Goal: Task Accomplishment & Management: Complete application form

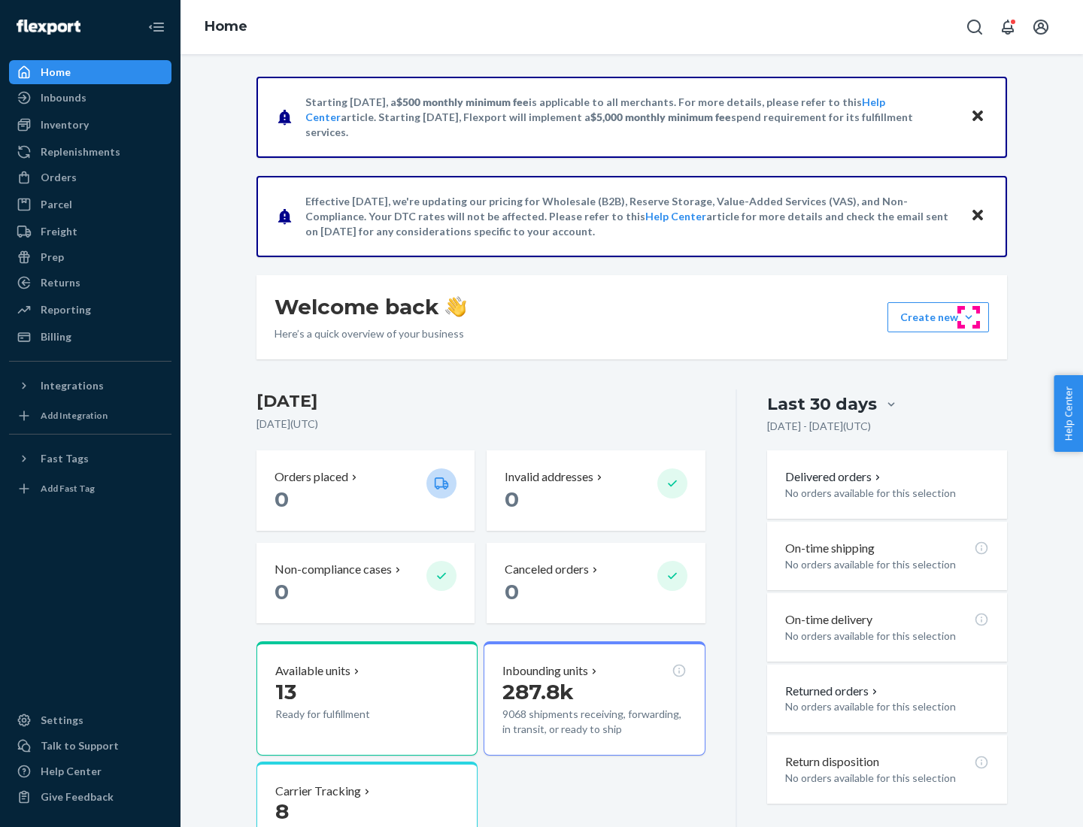
click at [969, 317] on button "Create new Create new inbound Create new order Create new product" at bounding box center [938, 317] width 102 height 30
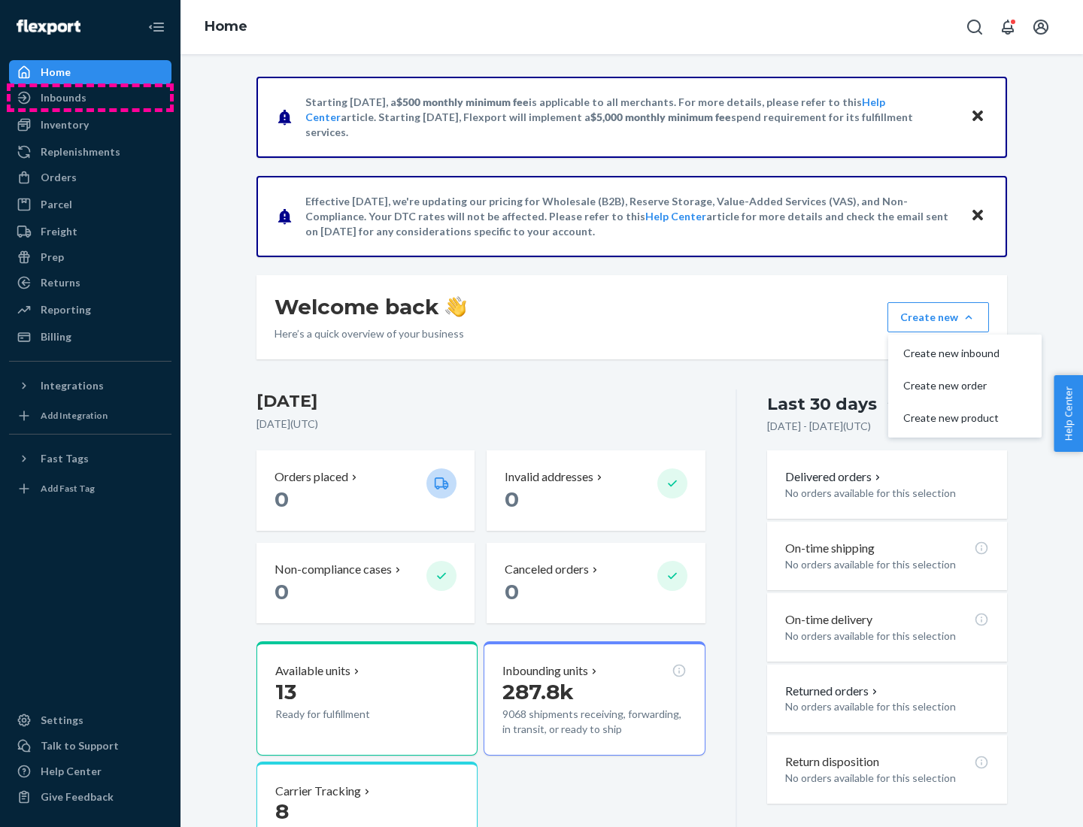
click at [90, 98] on div "Inbounds" at bounding box center [90, 97] width 159 height 21
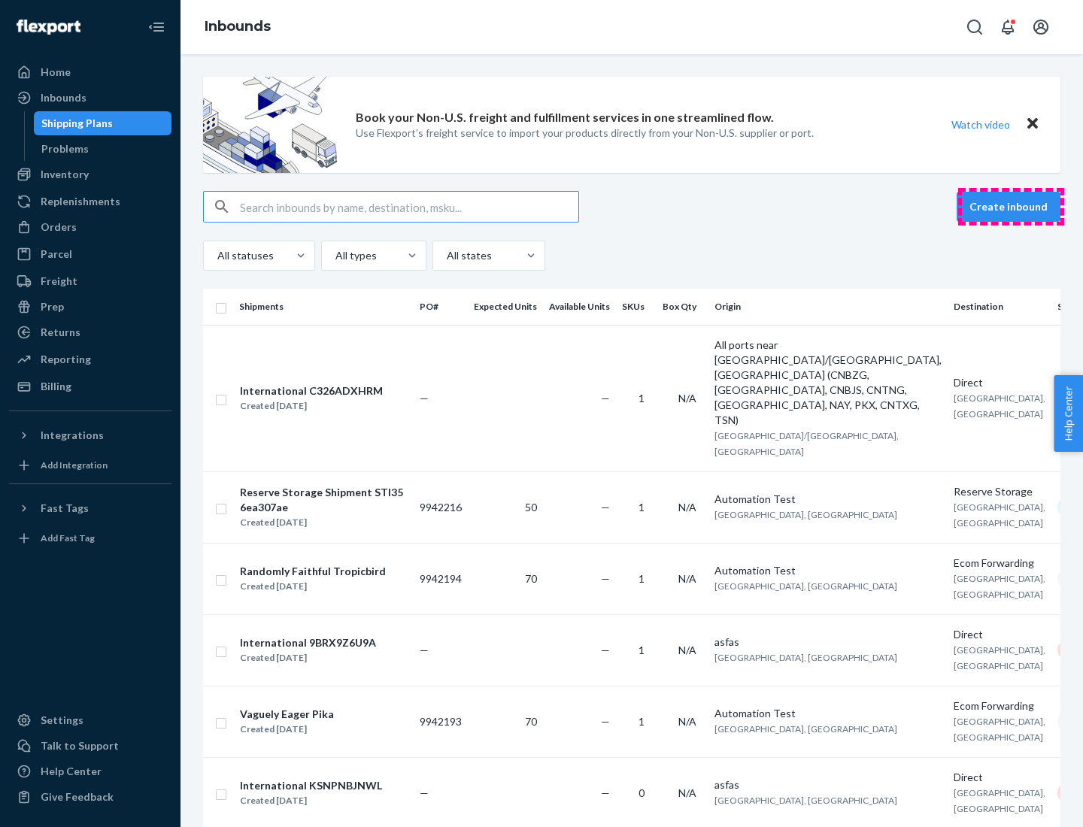
click at [1011, 207] on button "Create inbound" at bounding box center [1009, 207] width 104 height 30
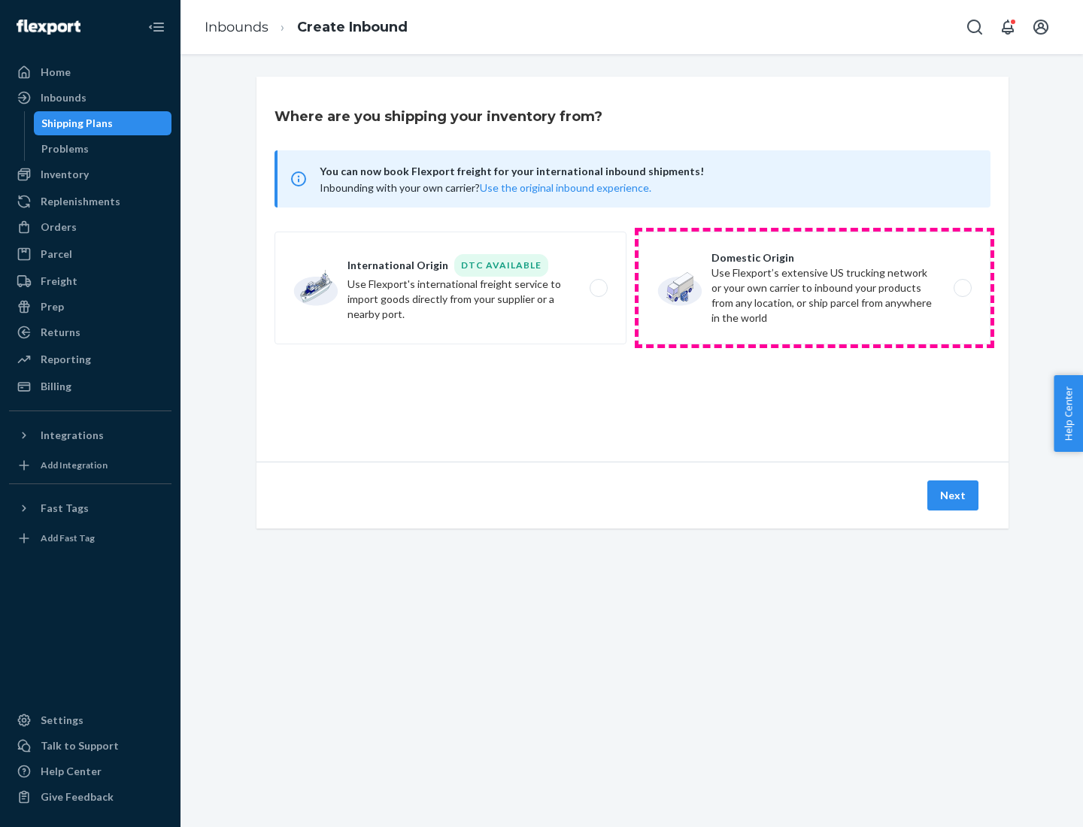
click at [815, 288] on label "Domestic Origin Use Flexport’s extensive US trucking network or your own carrie…" at bounding box center [815, 288] width 352 height 113
click at [962, 288] on input "Domestic Origin Use Flexport’s extensive US trucking network or your own carrie…" at bounding box center [967, 289] width 10 height 10
radio input "true"
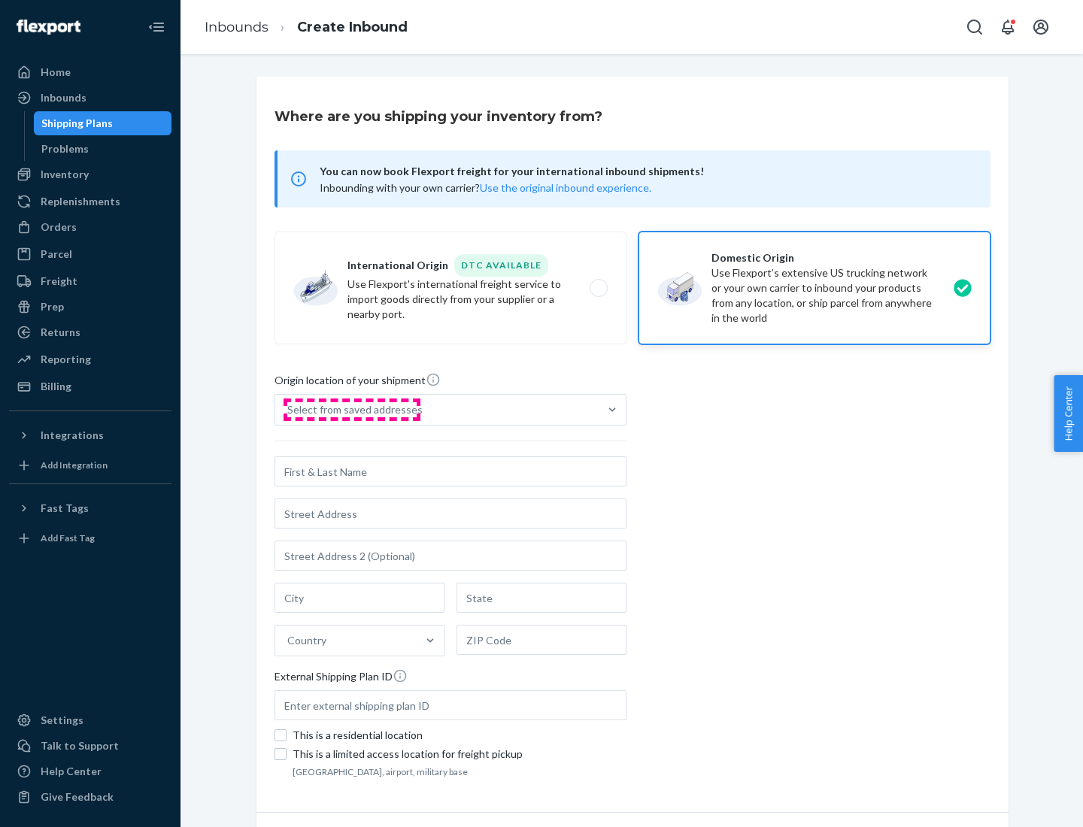
click at [351, 410] on div "Select from saved addresses" at bounding box center [354, 409] width 135 height 15
click at [289, 410] on input "Select from saved addresses" at bounding box center [288, 409] width 2 height 15
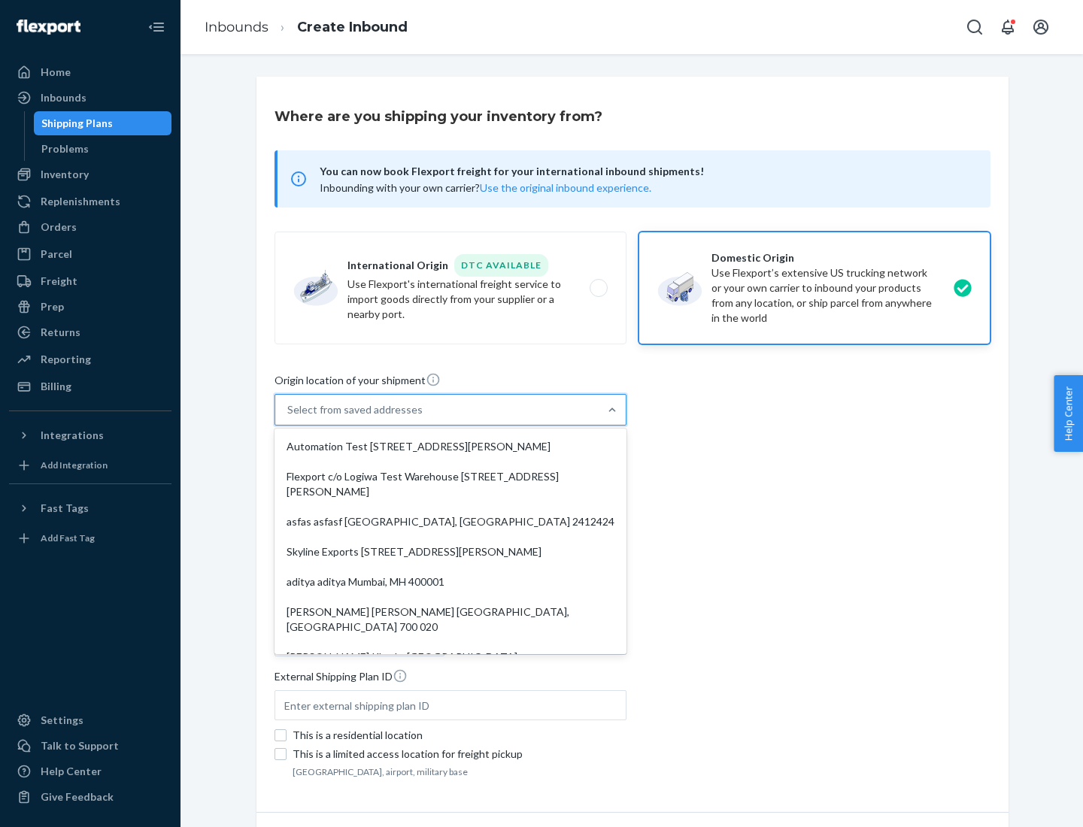
scroll to position [6, 0]
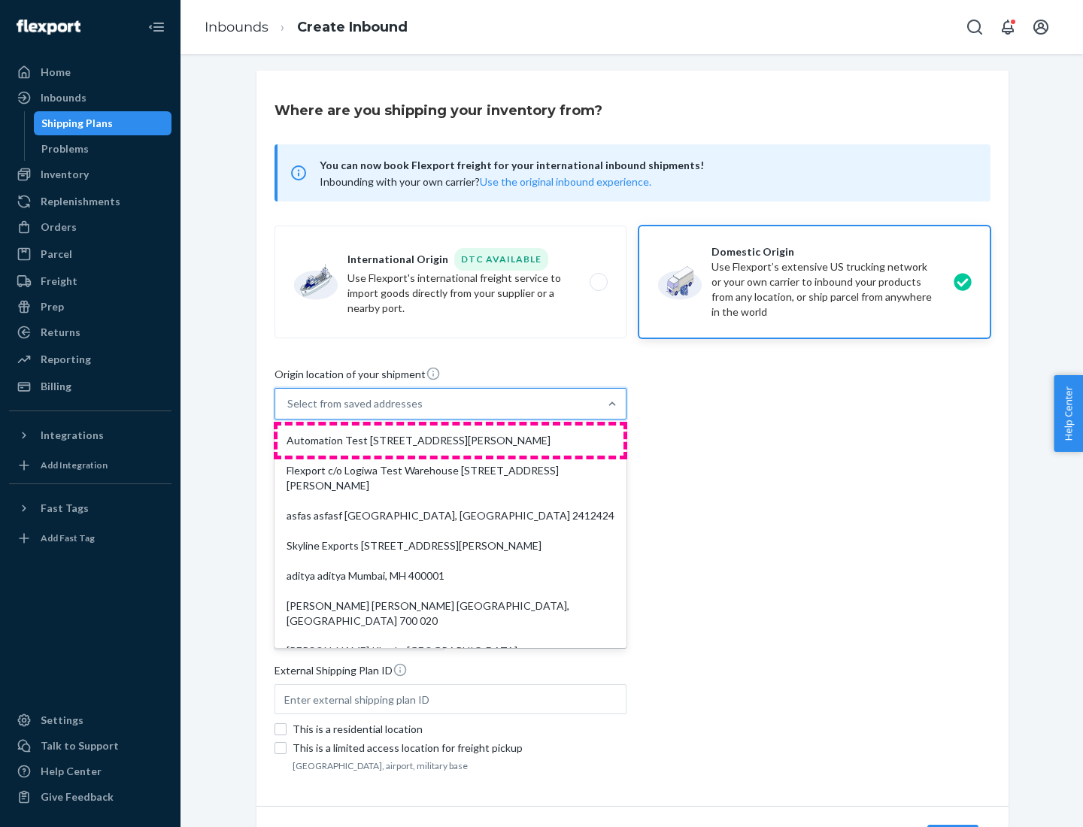
click at [450, 441] on div "Automation Test [STREET_ADDRESS][PERSON_NAME]" at bounding box center [451, 441] width 346 height 30
click at [289, 411] on input "option Automation Test [STREET_ADDRESS][PERSON_NAME]. 9 results available. Use …" at bounding box center [288, 403] width 2 height 15
type input "Automation Test"
type input "9th Floor"
type input "[GEOGRAPHIC_DATA]"
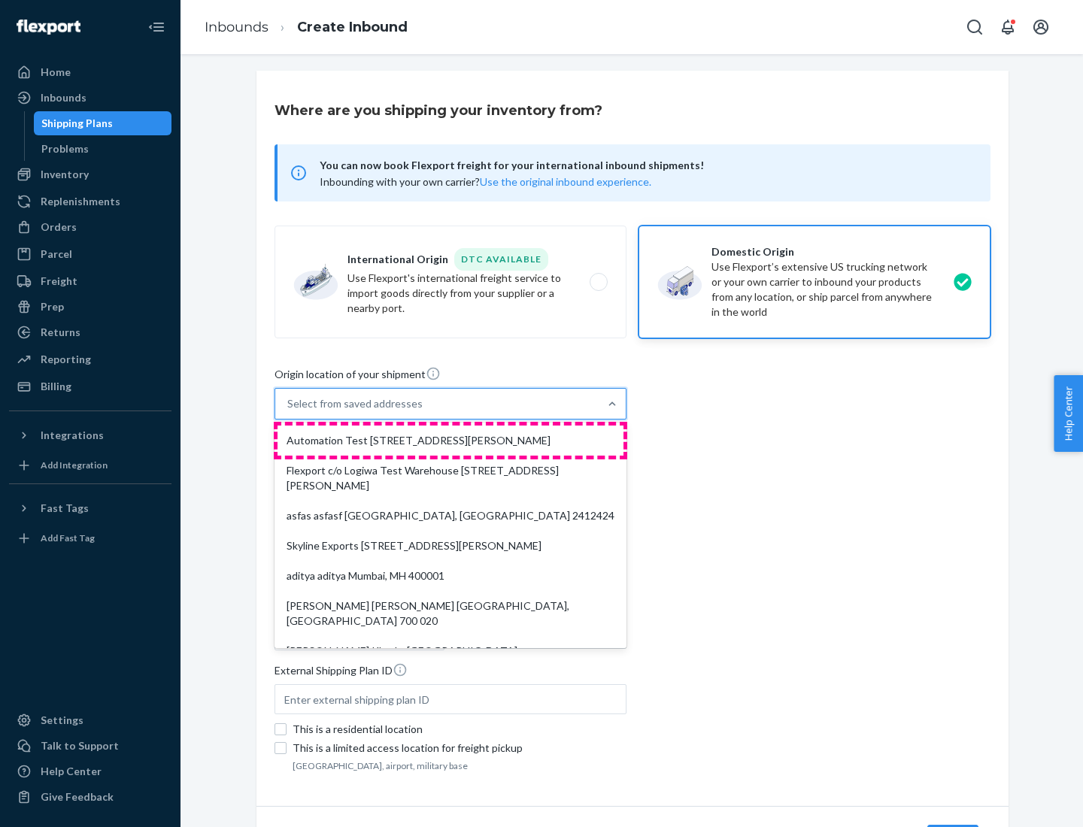
type input "CA"
type input "94104"
type input "[STREET_ADDRESS][PERSON_NAME]"
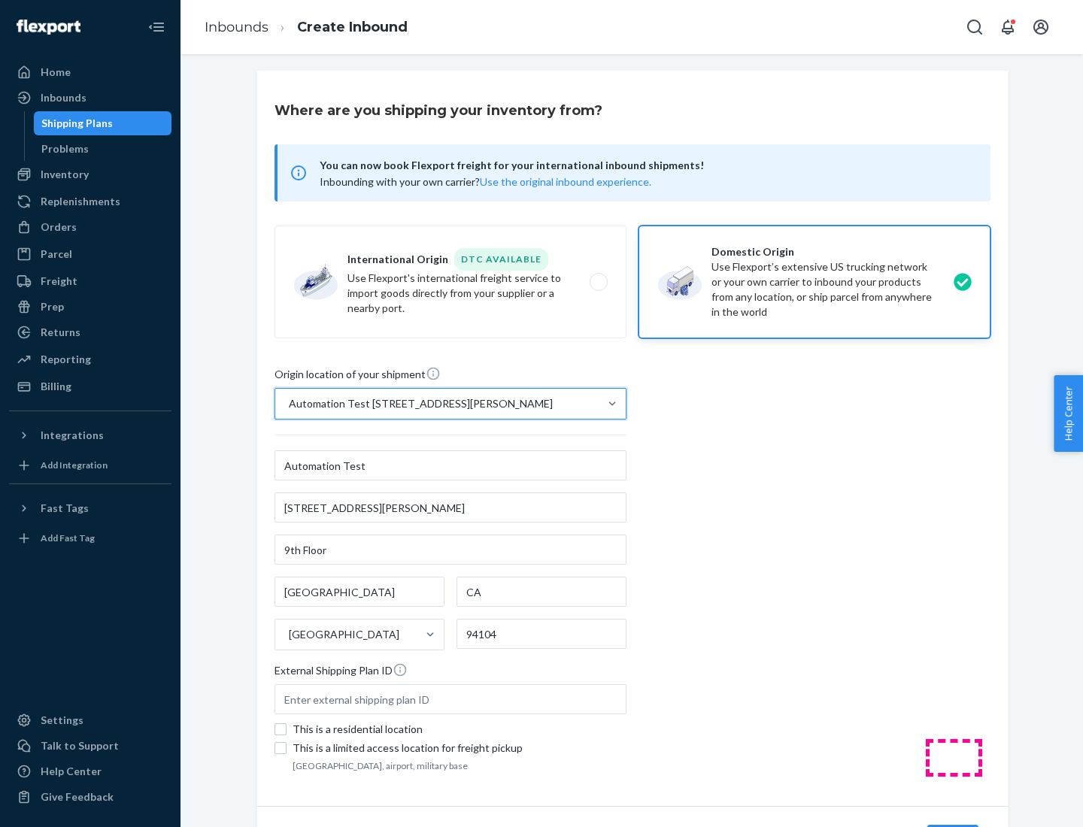
scroll to position [88, 0]
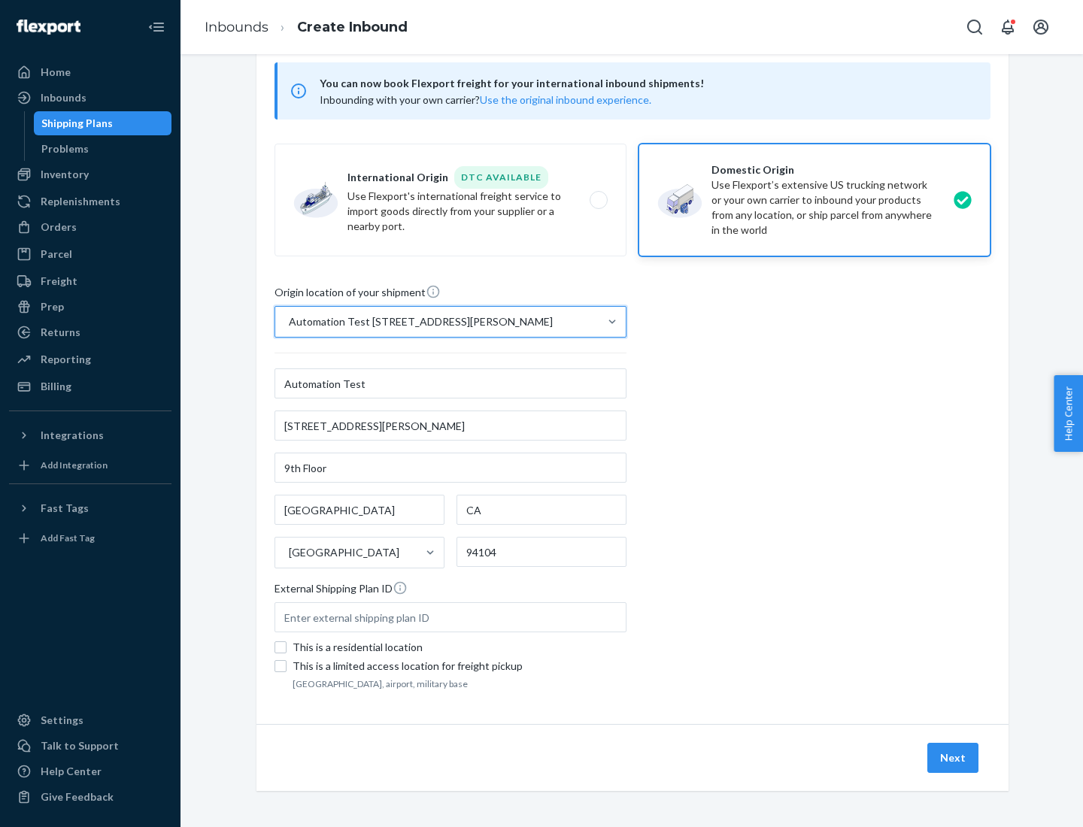
click at [954, 758] on button "Next" at bounding box center [952, 758] width 51 height 30
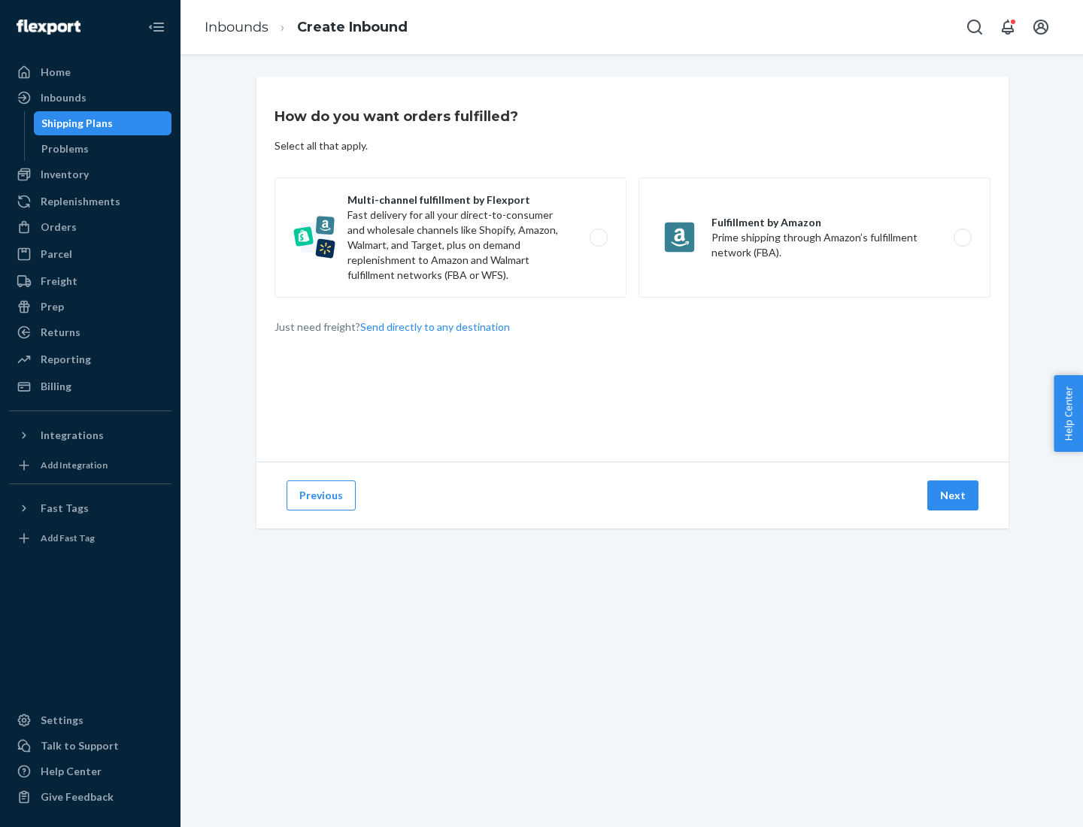
click at [450, 238] on label "Multi-channel fulfillment by Flexport Fast delivery for all your direct-to-cons…" at bounding box center [451, 237] width 352 height 120
click at [598, 238] on input "Multi-channel fulfillment by Flexport Fast delivery for all your direct-to-cons…" at bounding box center [603, 238] width 10 height 10
radio input "true"
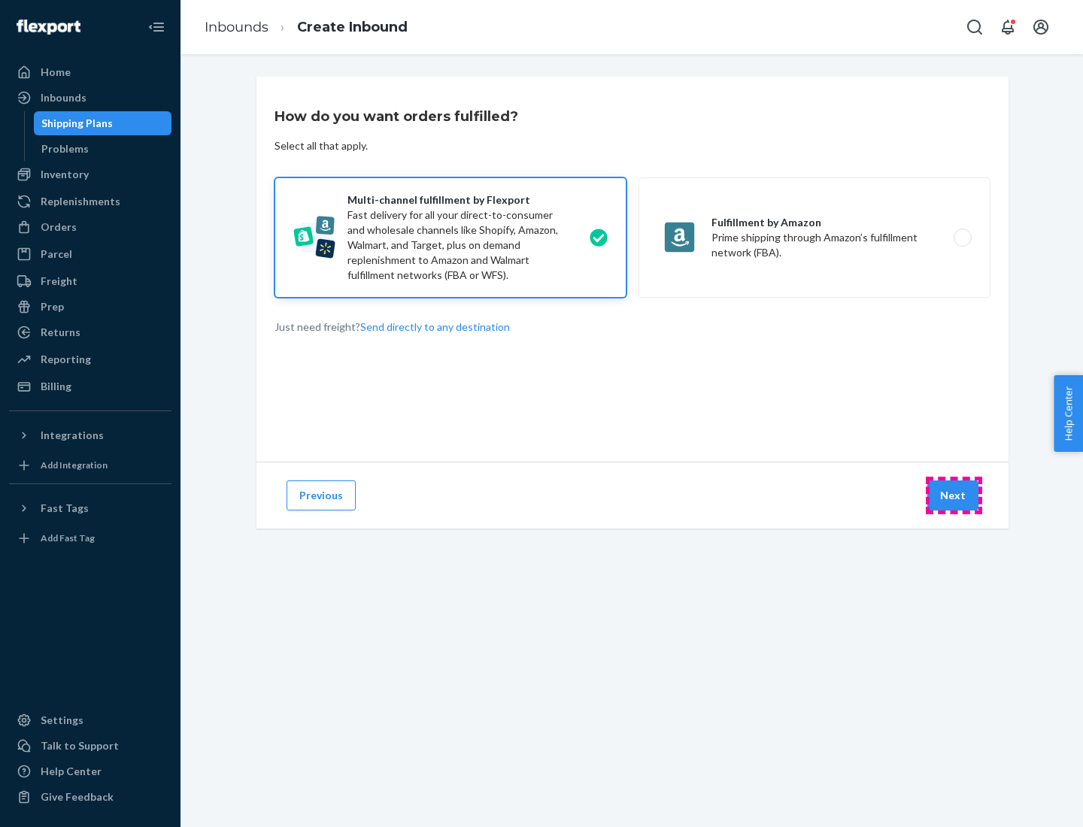
click at [954, 496] on button "Next" at bounding box center [952, 496] width 51 height 30
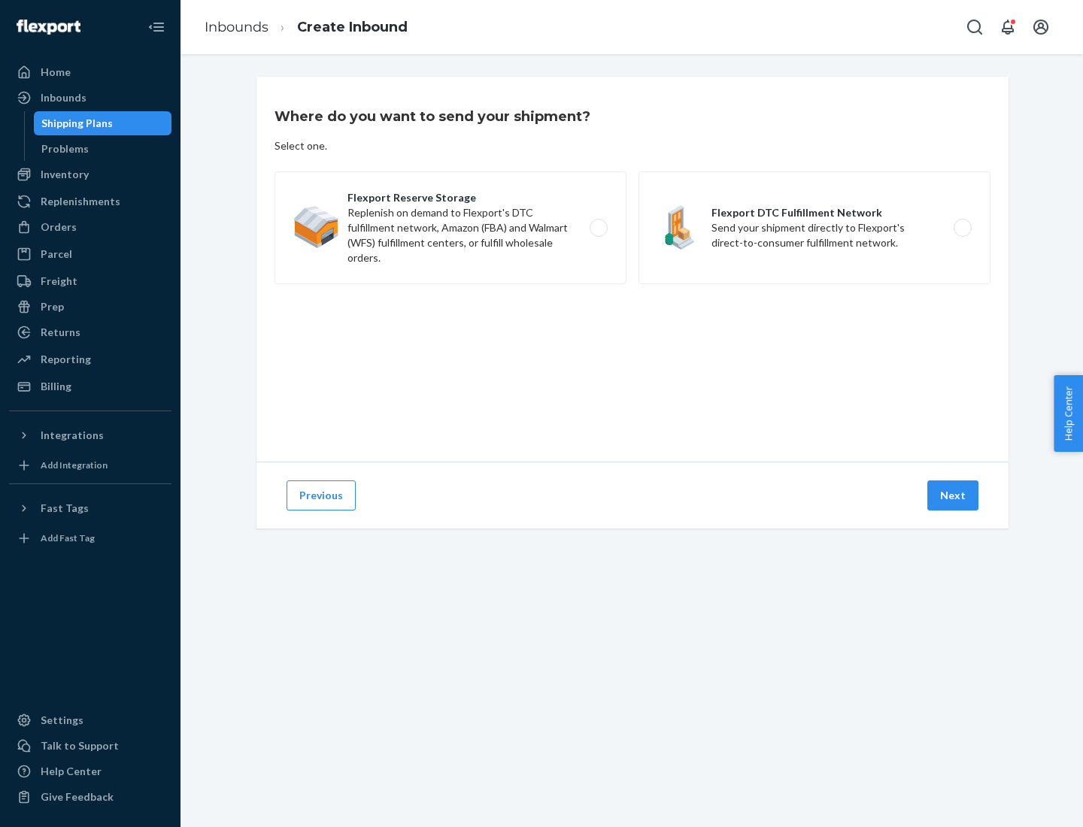
click at [815, 228] on label "Flexport DTC Fulfillment Network Send your shipment directly to Flexport's dire…" at bounding box center [815, 227] width 352 height 113
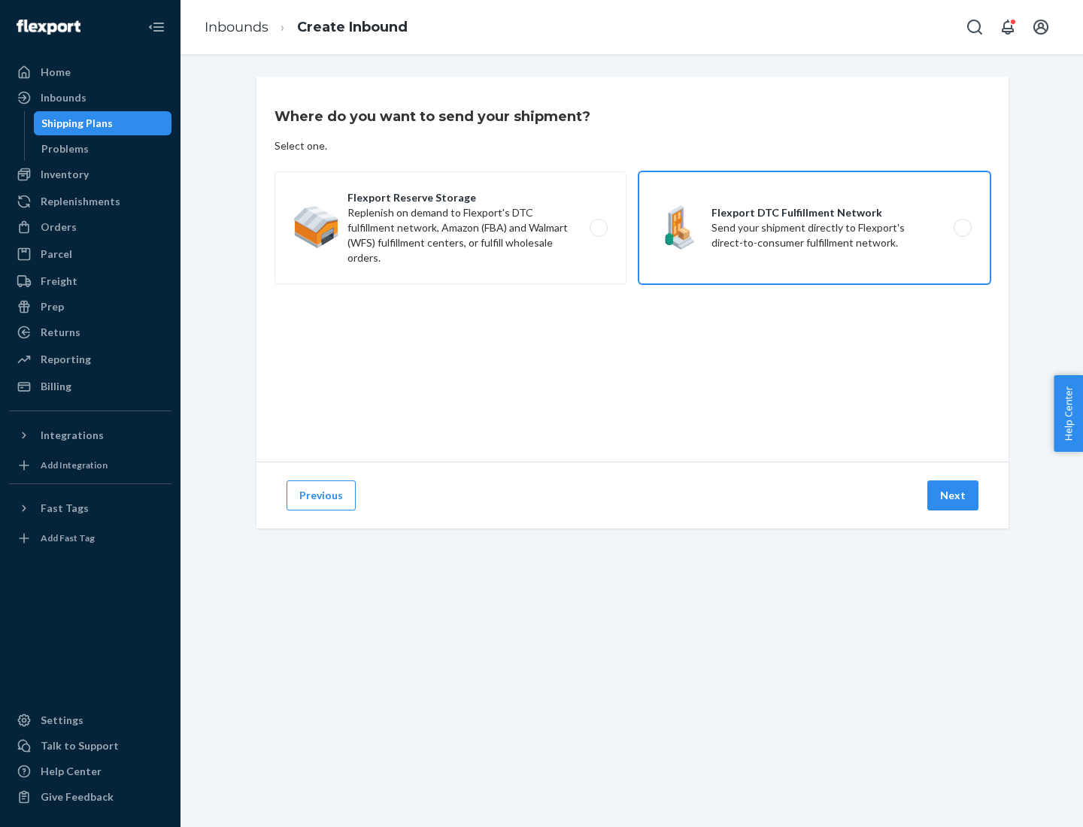
click at [962, 228] on input "Flexport DTC Fulfillment Network Send your shipment directly to Flexport's dire…" at bounding box center [967, 228] width 10 height 10
radio input "true"
click at [954, 496] on button "Next" at bounding box center [952, 496] width 51 height 30
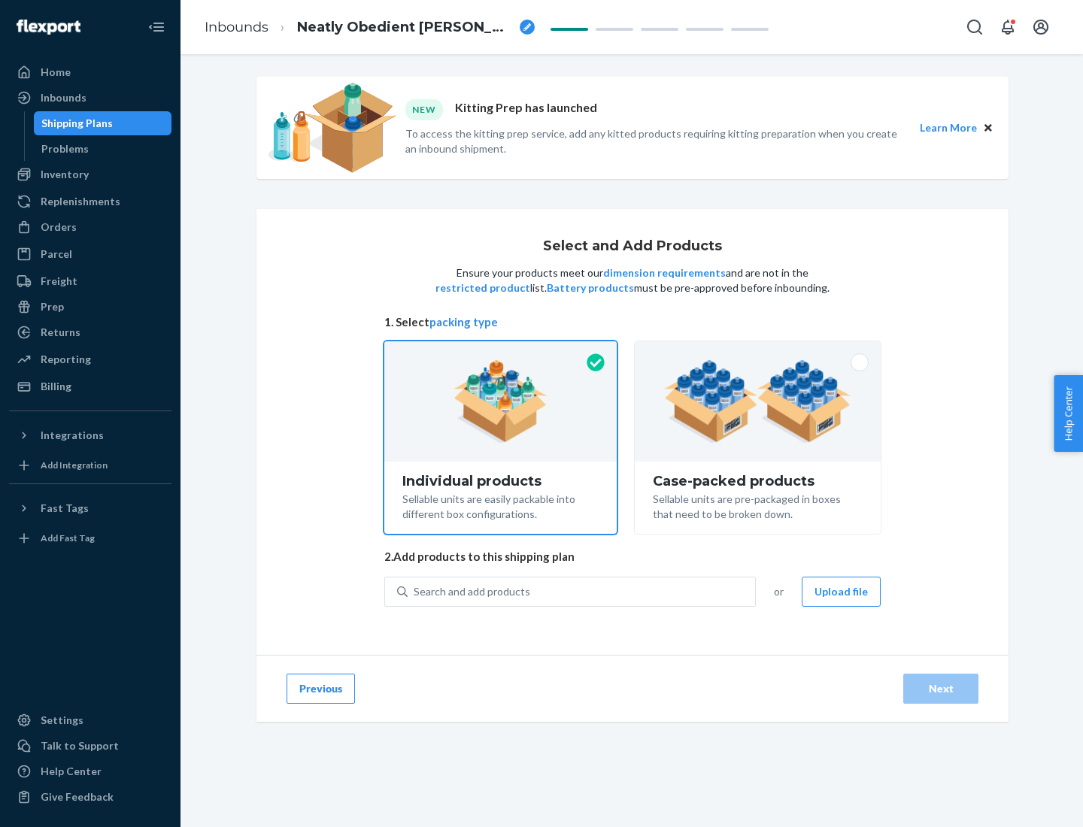
click at [758, 402] on img at bounding box center [757, 401] width 187 height 83
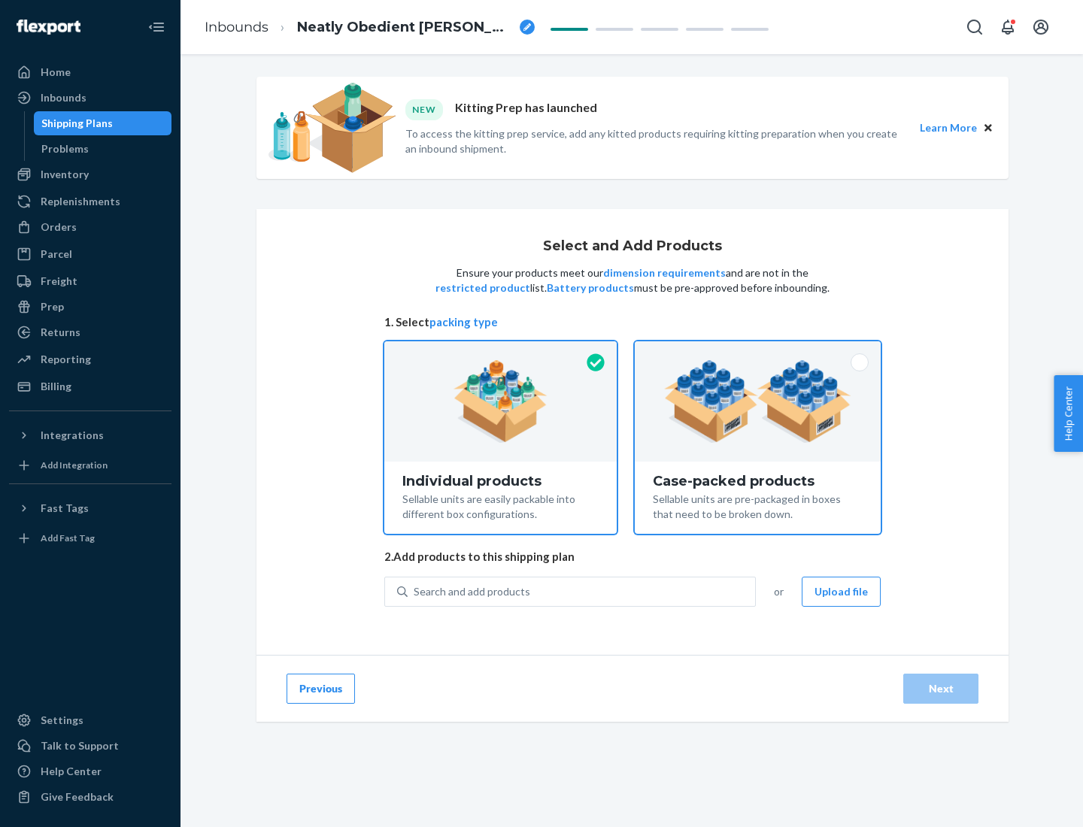
click at [758, 351] on input "Case-packed products Sellable units are pre-packaged in boxes that need to be b…" at bounding box center [758, 346] width 10 height 10
radio input "true"
radio input "false"
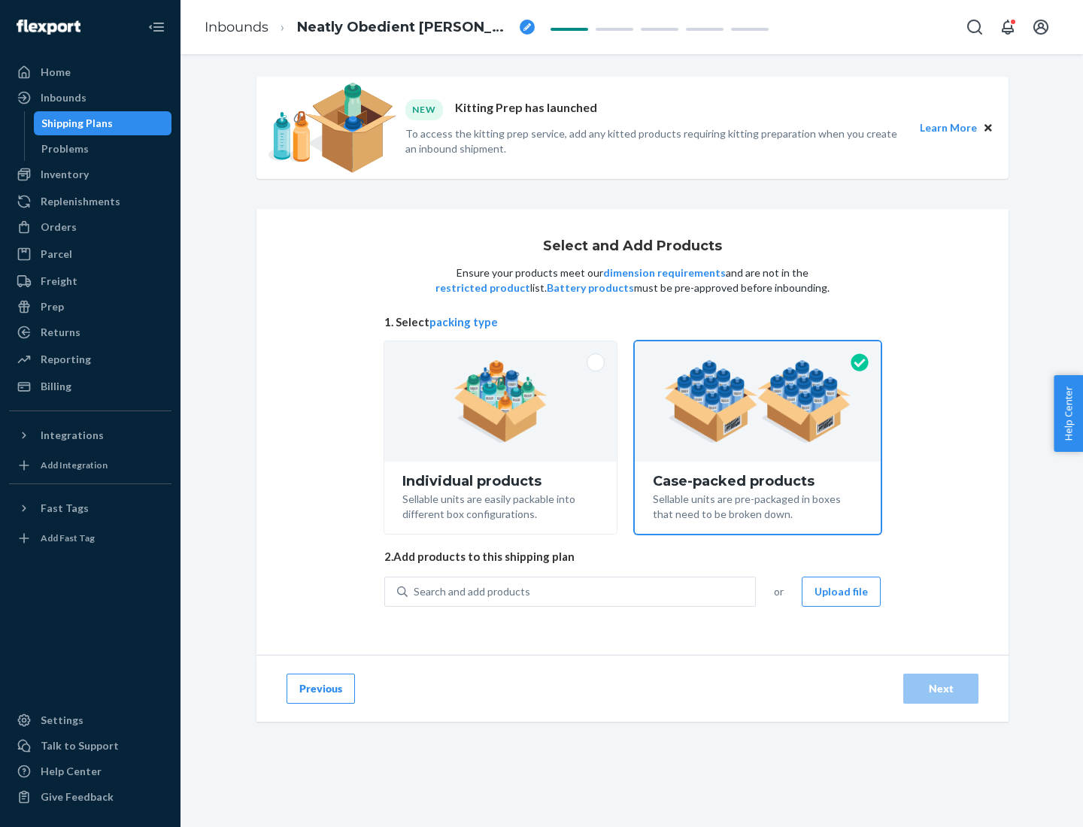
click at [582, 591] on div "Search and add products" at bounding box center [581, 591] width 347 height 27
click at [415, 591] on input "Search and add products" at bounding box center [415, 591] width 2 height 15
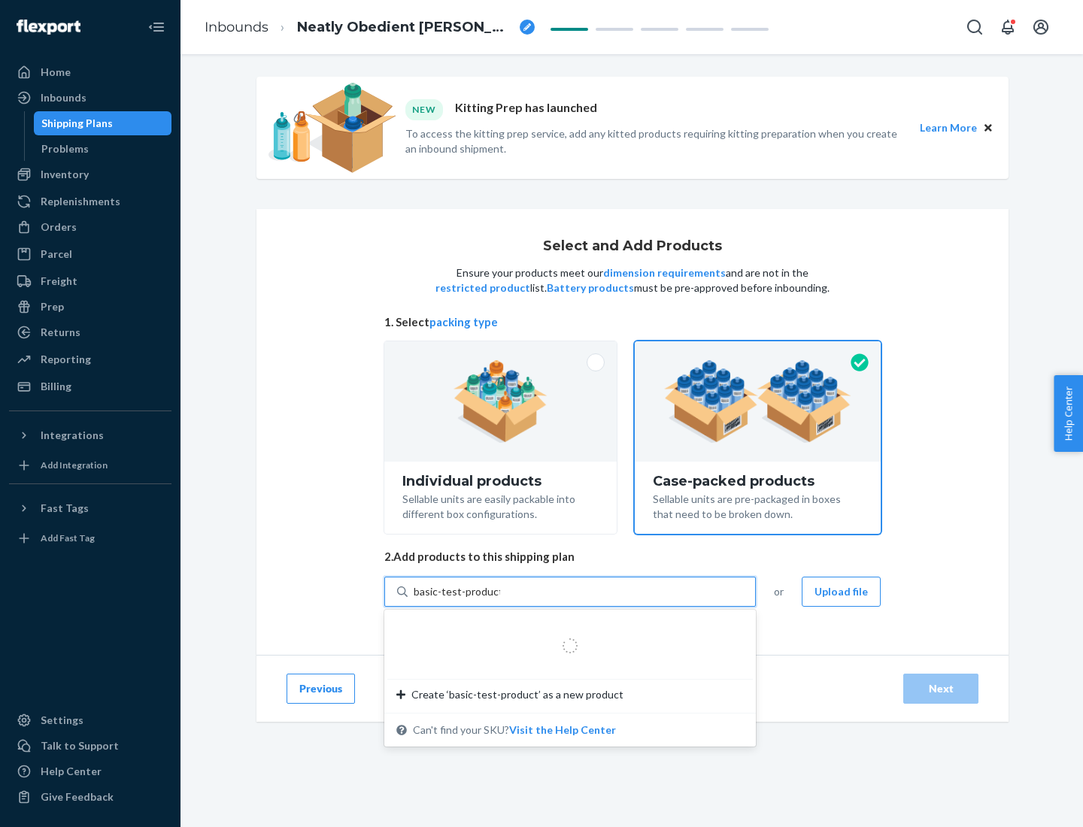
type input "basic-test-product-1"
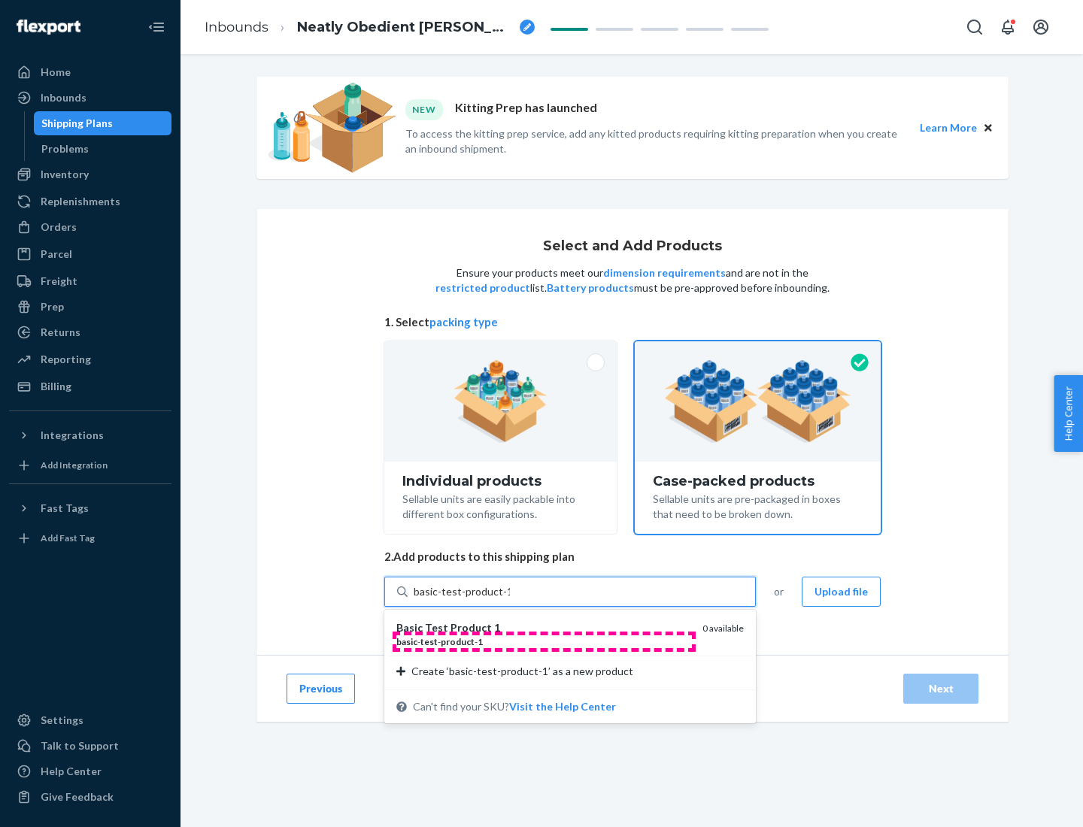
click at [544, 642] on div "basic - test - product - 1" at bounding box center [543, 642] width 294 height 13
click at [510, 599] on input "basic-test-product-1" at bounding box center [462, 591] width 96 height 15
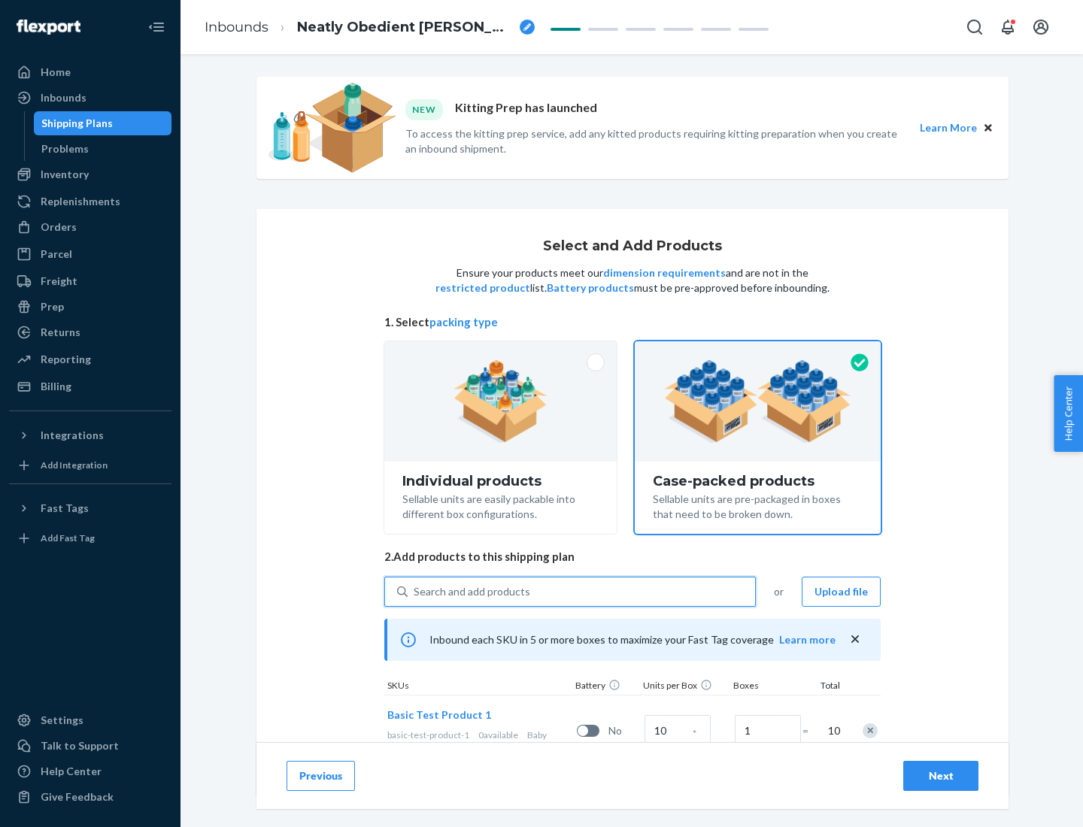
scroll to position [54, 0]
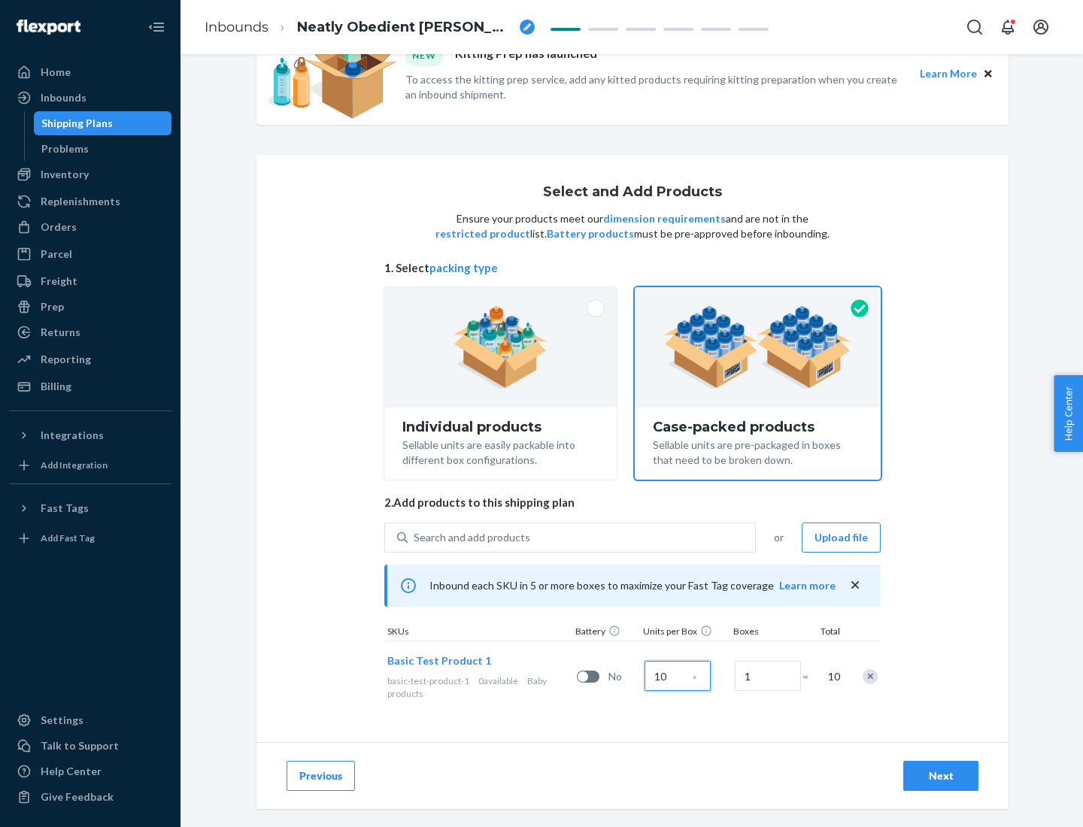
type input "10"
type input "7"
click at [941, 776] on div "Next" at bounding box center [941, 776] width 50 height 15
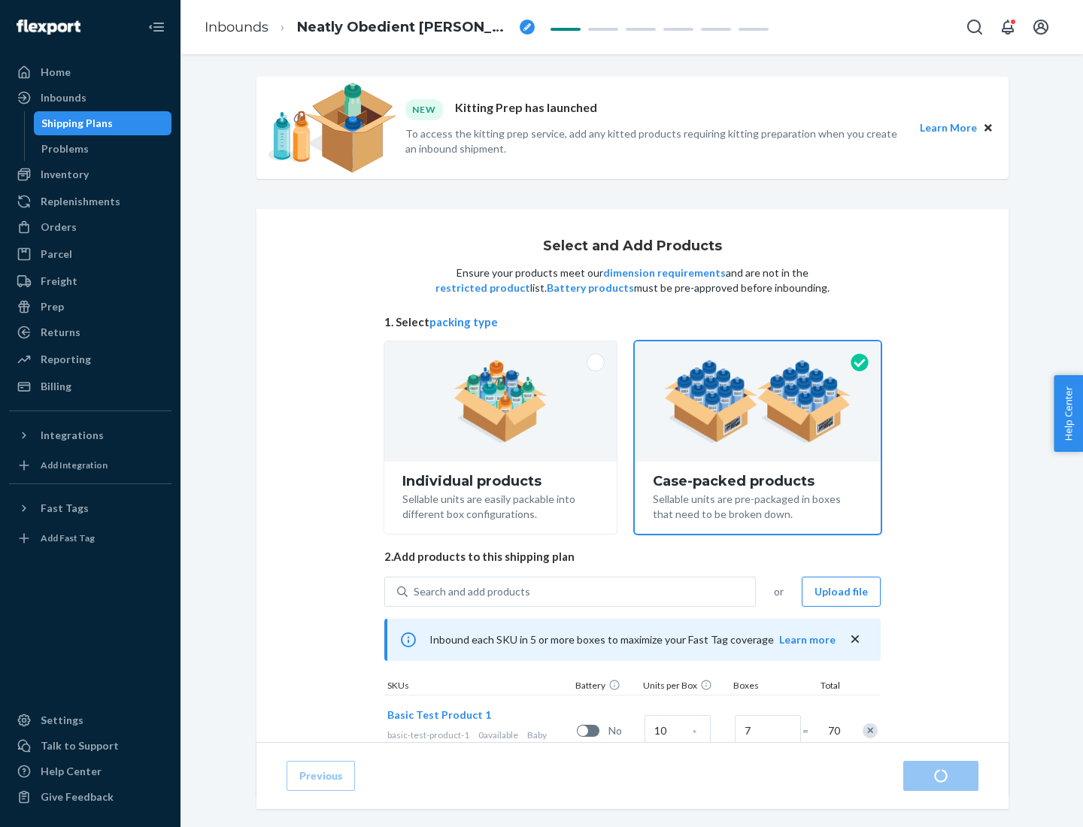
radio input "true"
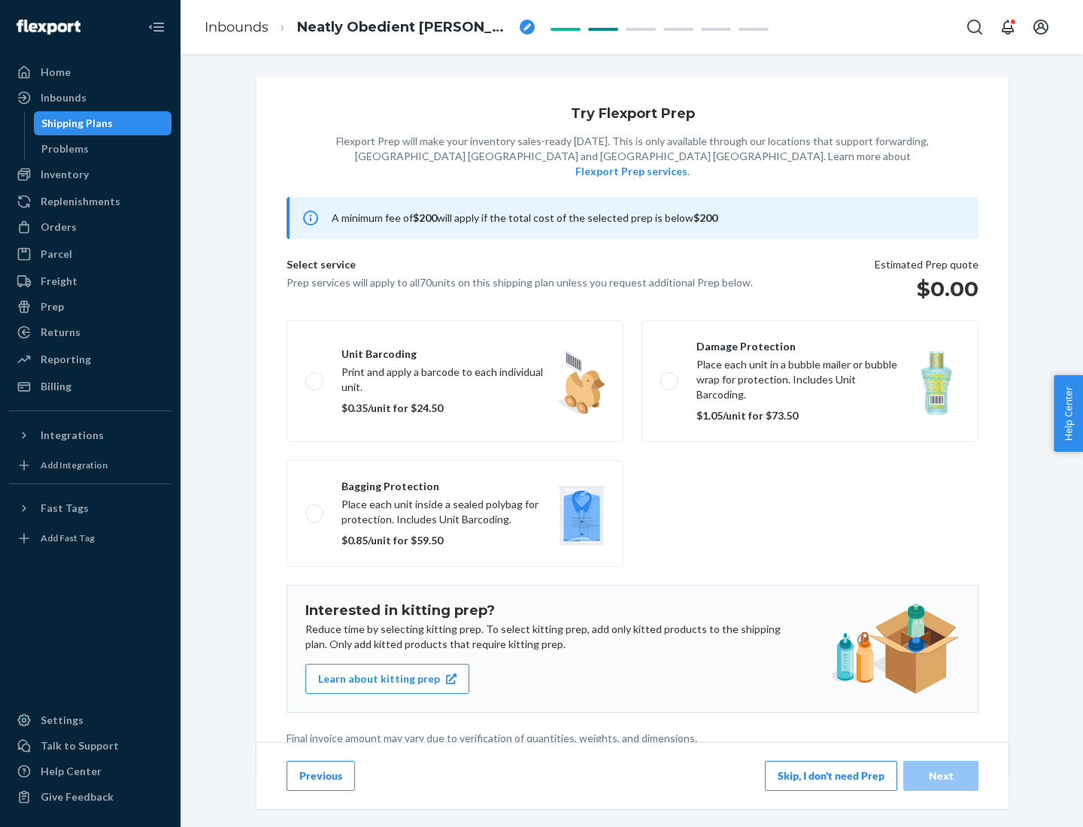
scroll to position [4, 0]
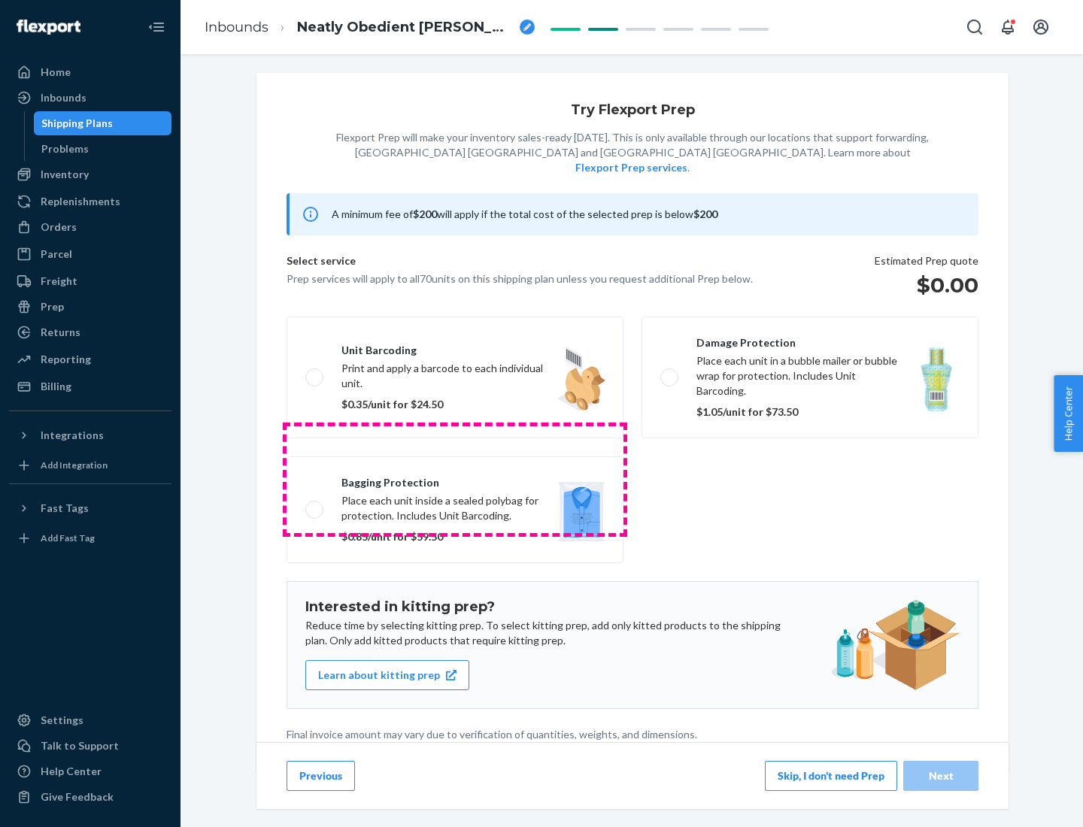
click at [455, 479] on label "Bagging protection Place each unit inside a sealed polybag for protection. Incl…" at bounding box center [455, 510] width 337 height 107
click at [315, 505] on input "Bagging protection Place each unit inside a sealed polybag for protection. Incl…" at bounding box center [310, 510] width 10 height 10
checkbox input "true"
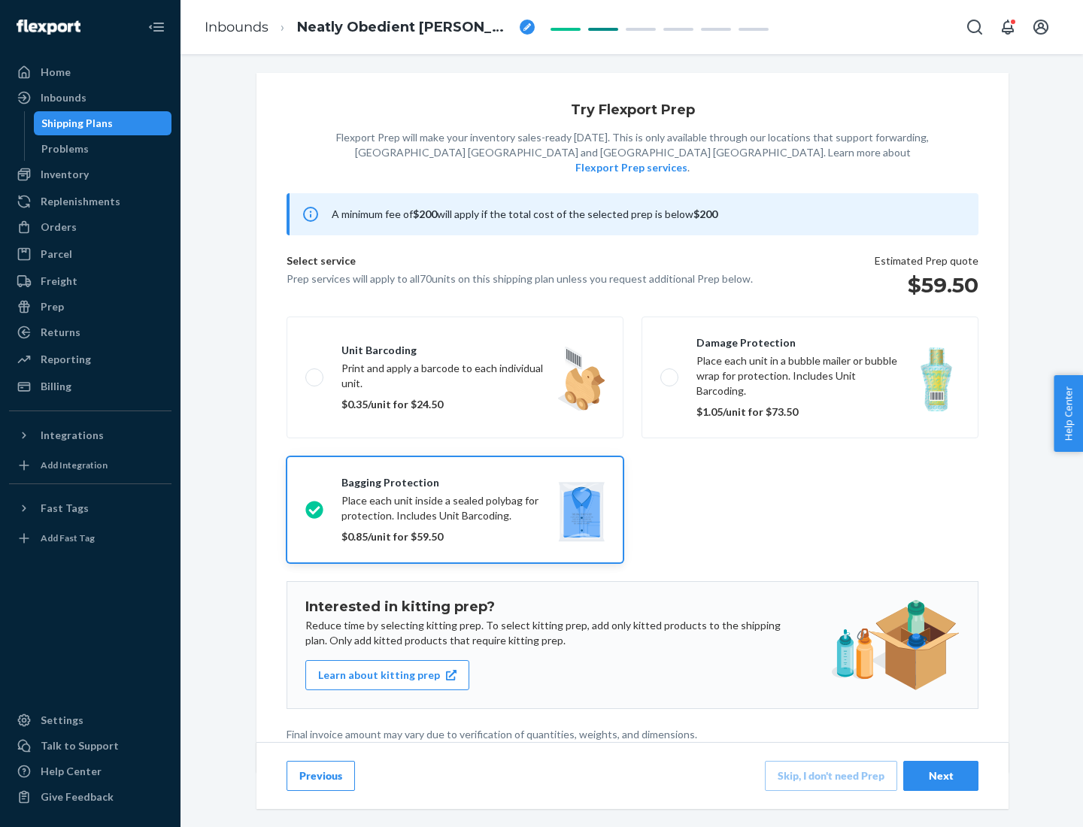
click at [941, 775] on div "Next" at bounding box center [941, 776] width 50 height 15
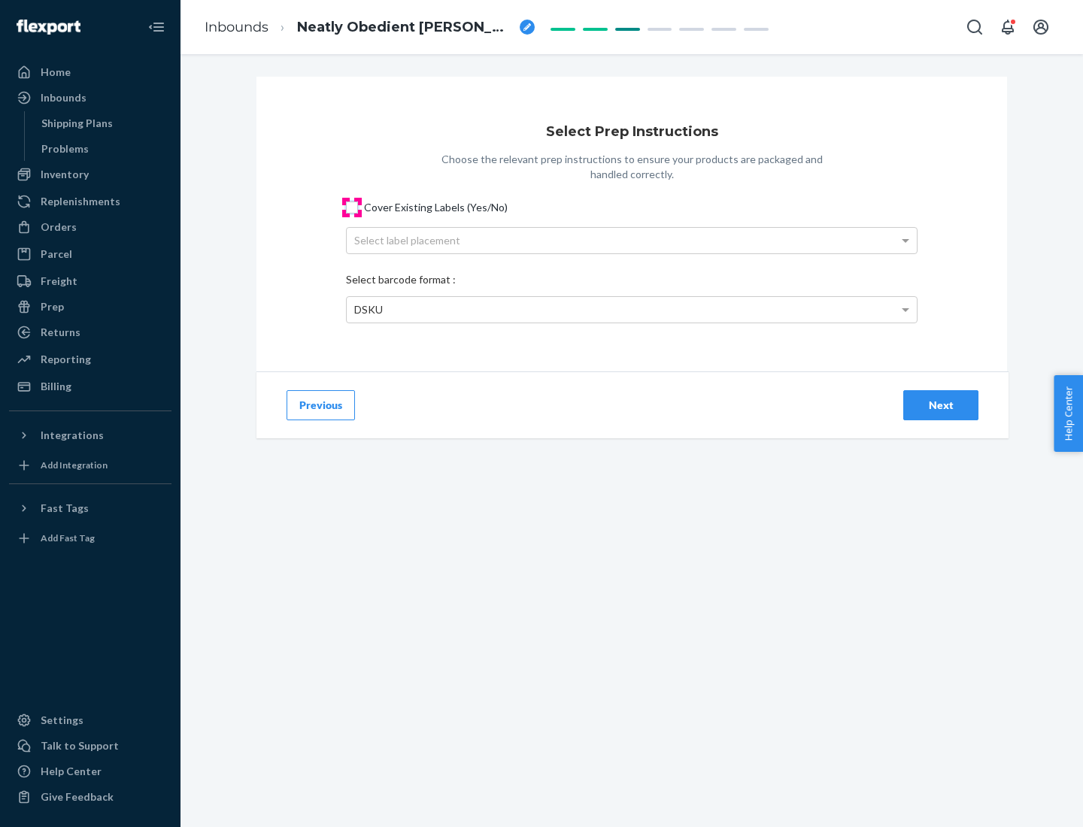
click at [352, 207] on input "Cover Existing Labels (Yes/No)" at bounding box center [352, 208] width 12 height 12
checkbox input "true"
click at [632, 240] on div "Select label placement" at bounding box center [632, 241] width 570 height 26
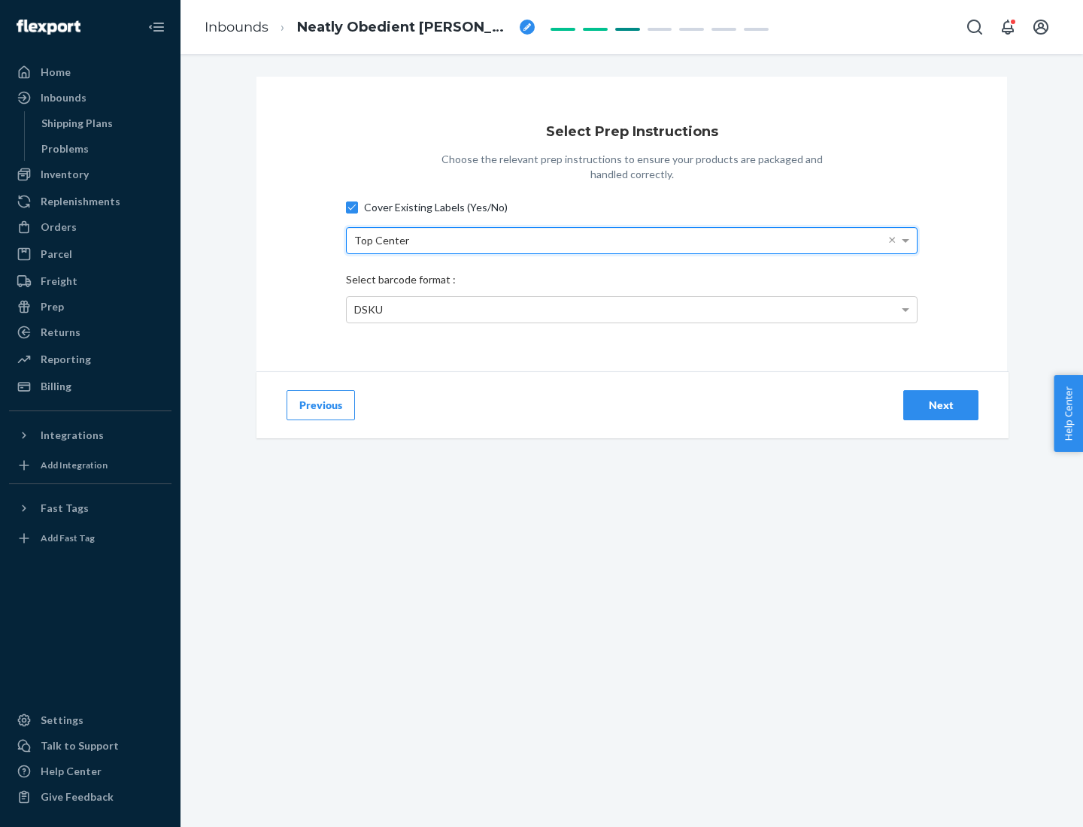
click at [632, 309] on div "DSKU" at bounding box center [632, 310] width 570 height 26
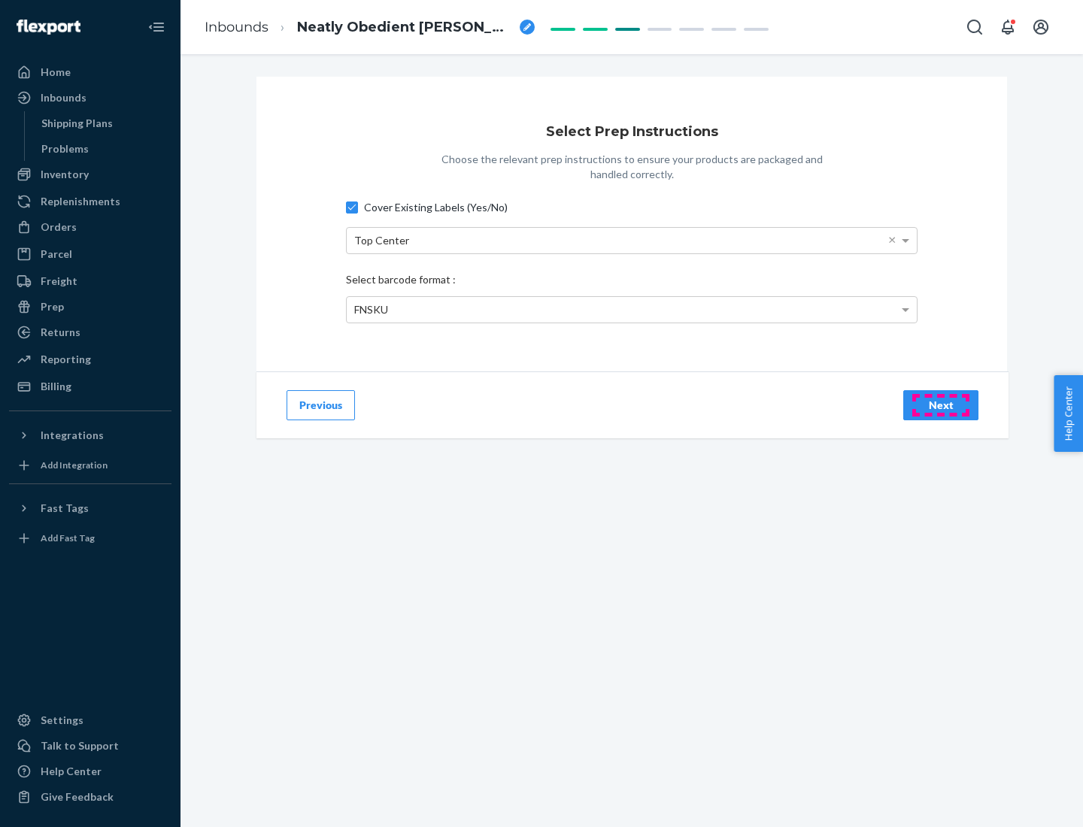
click at [941, 405] on div "Next" at bounding box center [941, 405] width 50 height 15
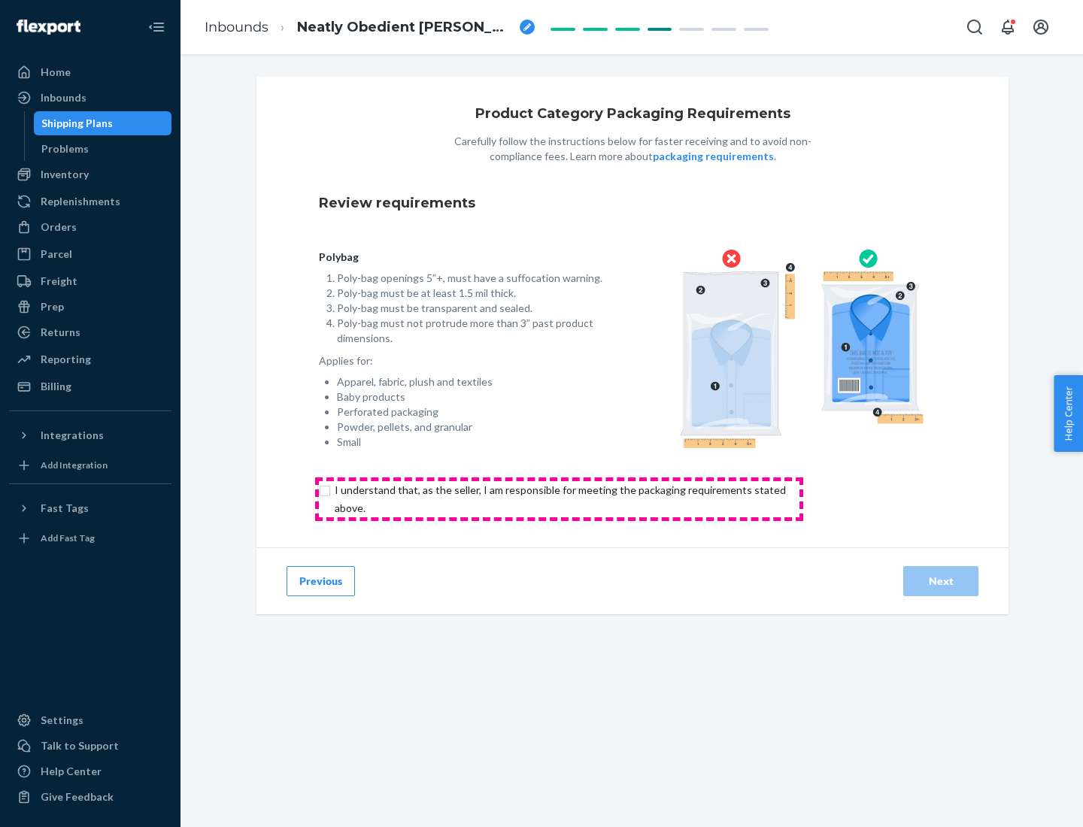
click at [559, 499] on input "checkbox" at bounding box center [569, 499] width 500 height 36
checkbox input "true"
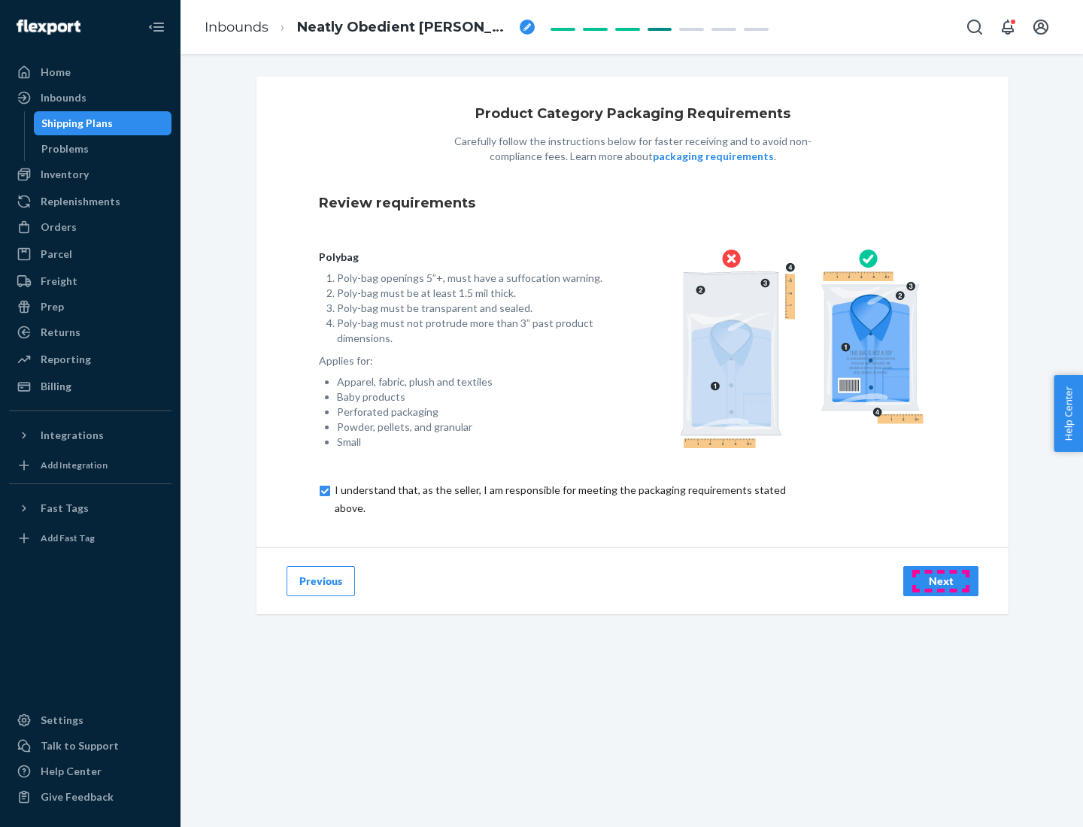
click at [941, 581] on div "Next" at bounding box center [941, 581] width 50 height 15
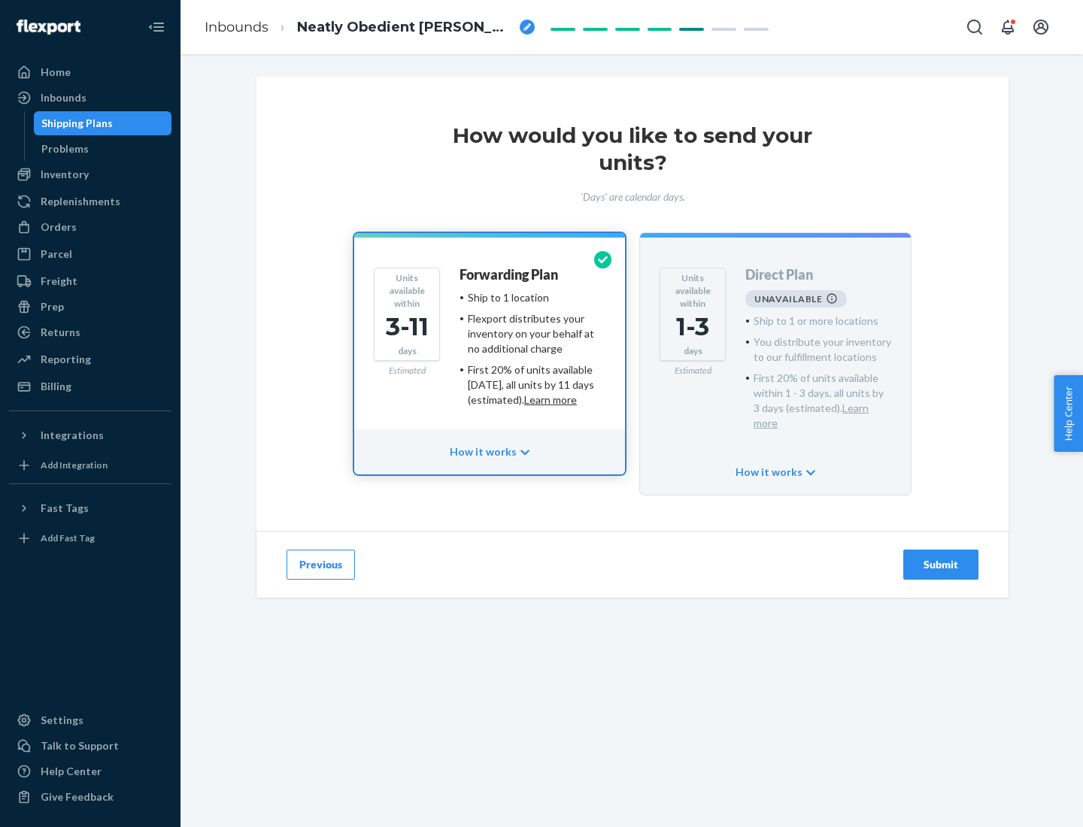
click at [510, 275] on h4 "Forwarding Plan" at bounding box center [509, 275] width 99 height 15
click at [941, 557] on div "Submit" at bounding box center [941, 564] width 50 height 15
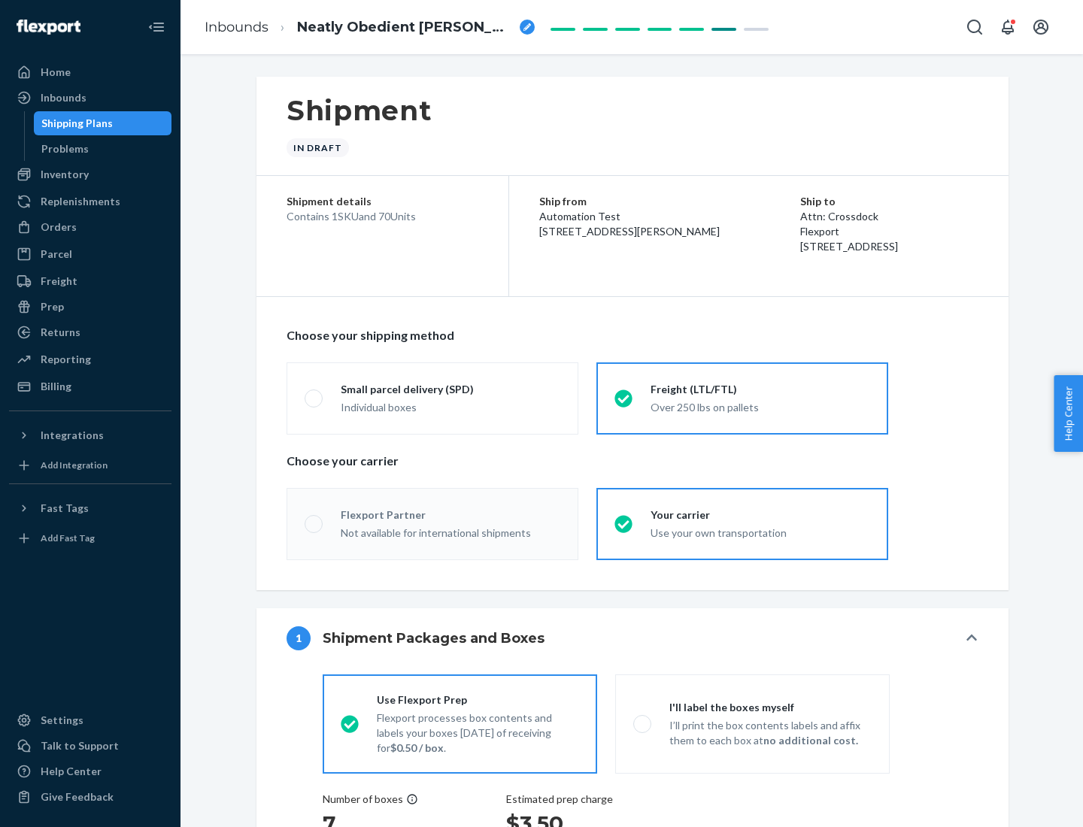
radio input "true"
radio input "false"
radio input "true"
radio input "false"
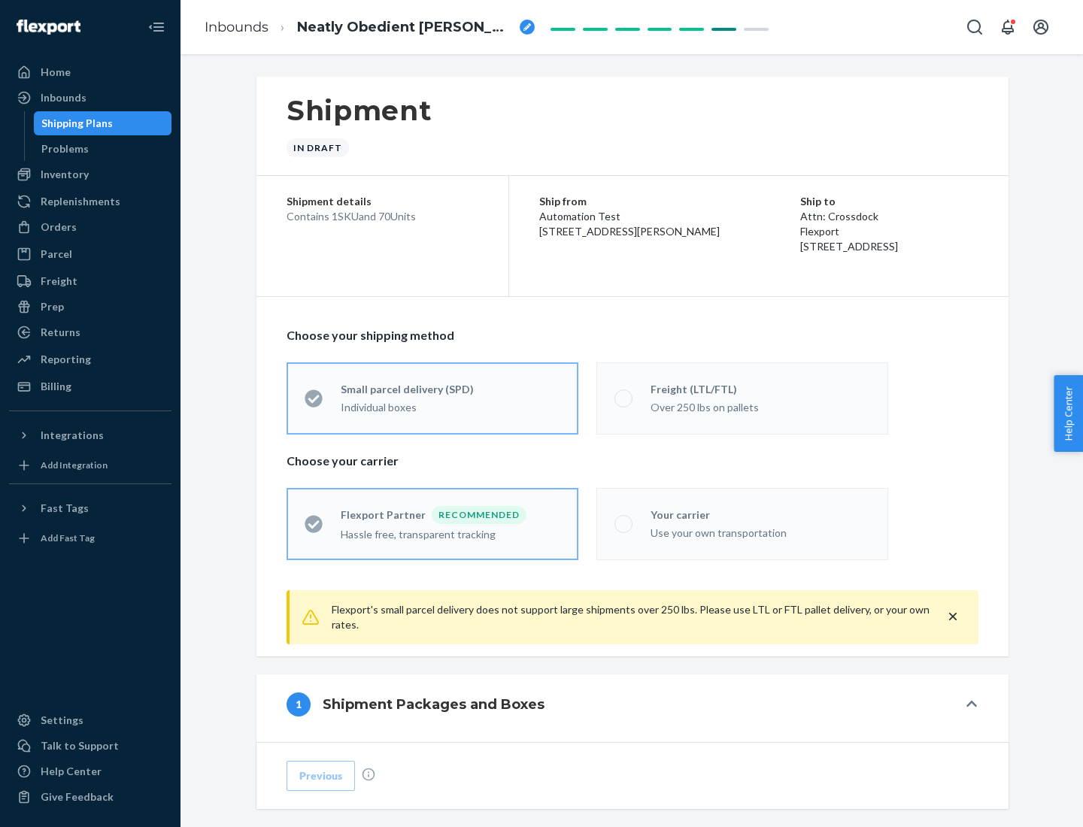
click at [742, 398] on div "Over 250 lbs on pallets" at bounding box center [761, 406] width 220 height 18
click at [624, 398] on input "Freight (LTL/FTL) Over 250 lbs on pallets" at bounding box center [619, 398] width 10 height 10
radio input "true"
radio input "false"
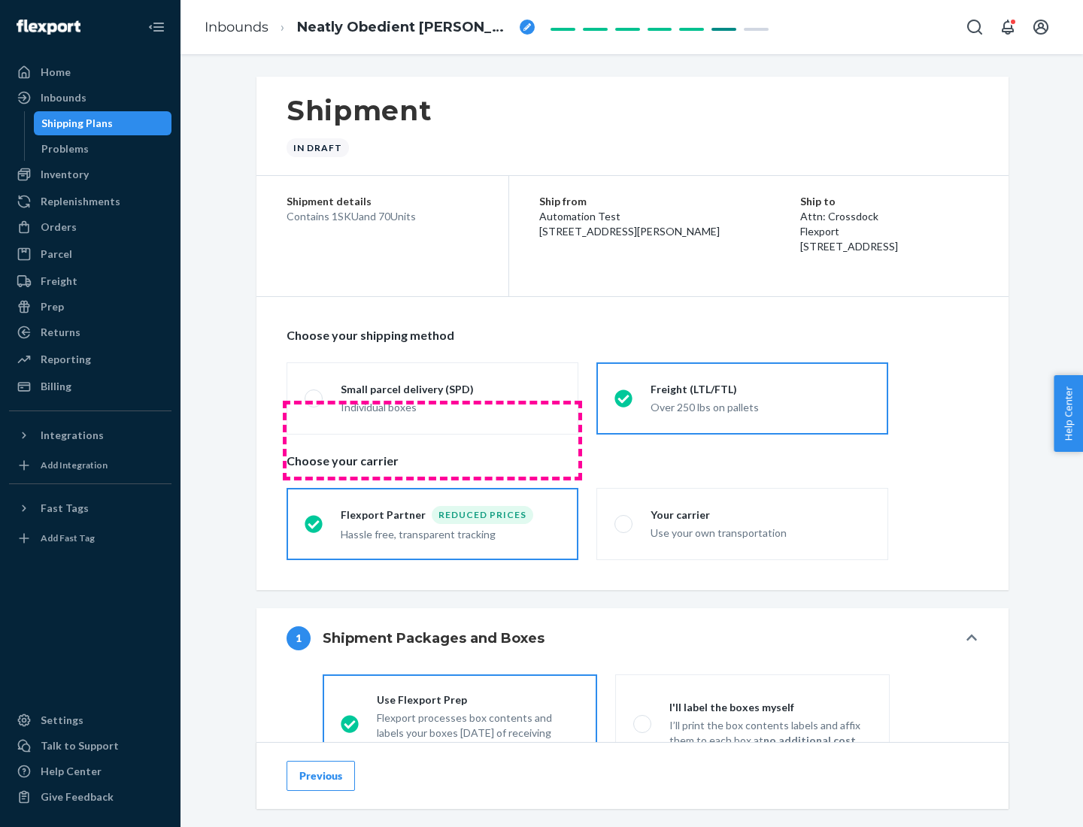
scroll to position [83, 0]
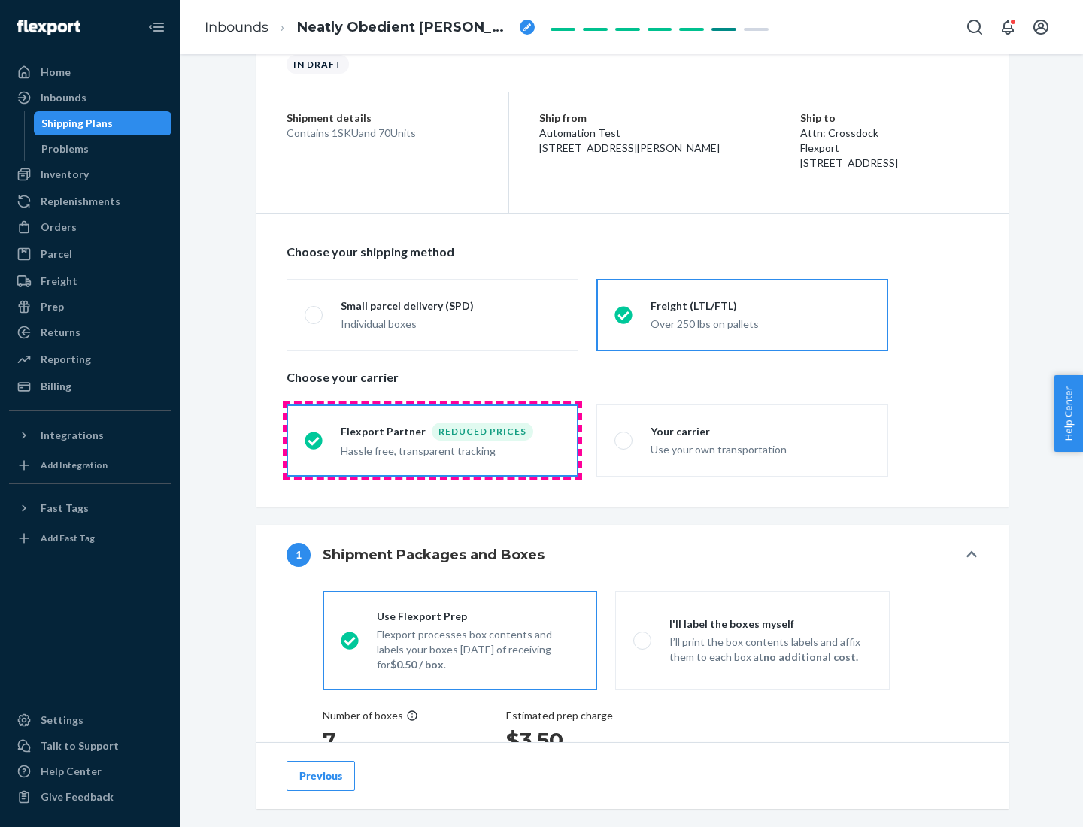
click at [432, 441] on div "Hassle free, transparent tracking" at bounding box center [451, 450] width 220 height 18
click at [314, 440] on input "Flexport Partner Reduced prices Hassle free, transparent tracking" at bounding box center [310, 440] width 10 height 10
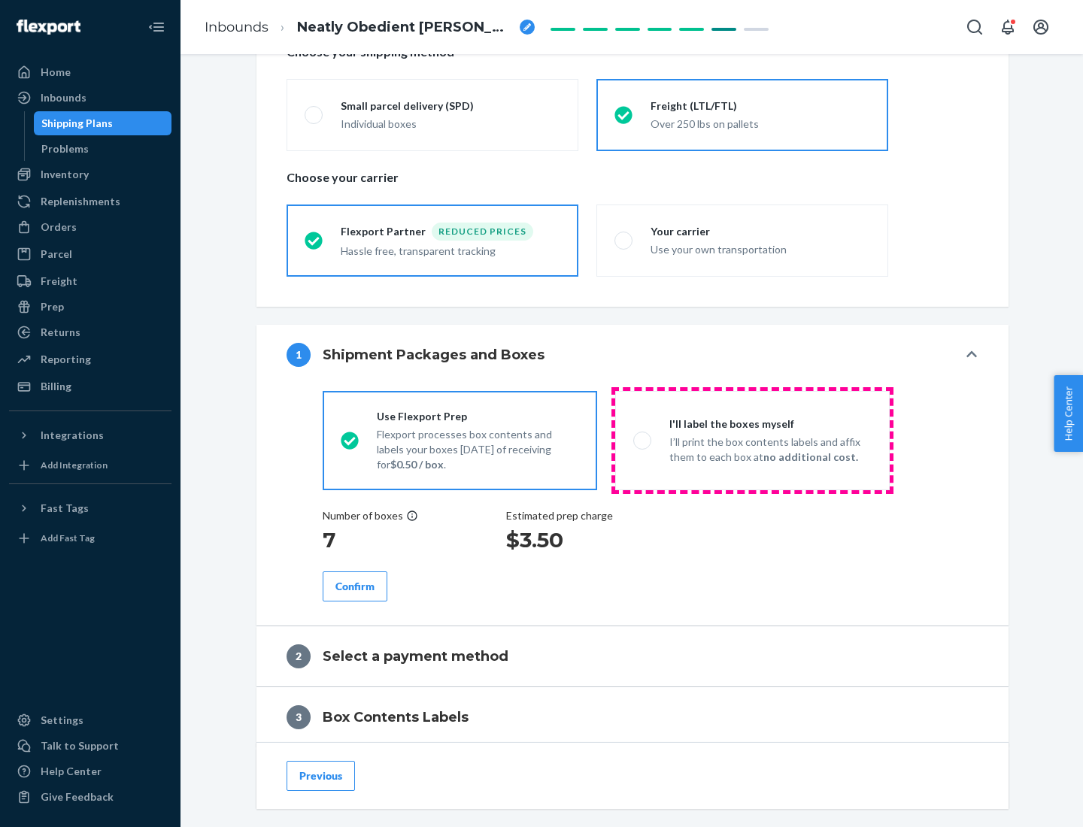
click at [752, 440] on p "I’ll print the box contents labels and affix them to each box at no additional …" at bounding box center [770, 450] width 202 height 30
click at [643, 440] on input "I'll label the boxes myself I’ll print the box contents labels and affix them t…" at bounding box center [638, 440] width 10 height 10
radio input "true"
radio input "false"
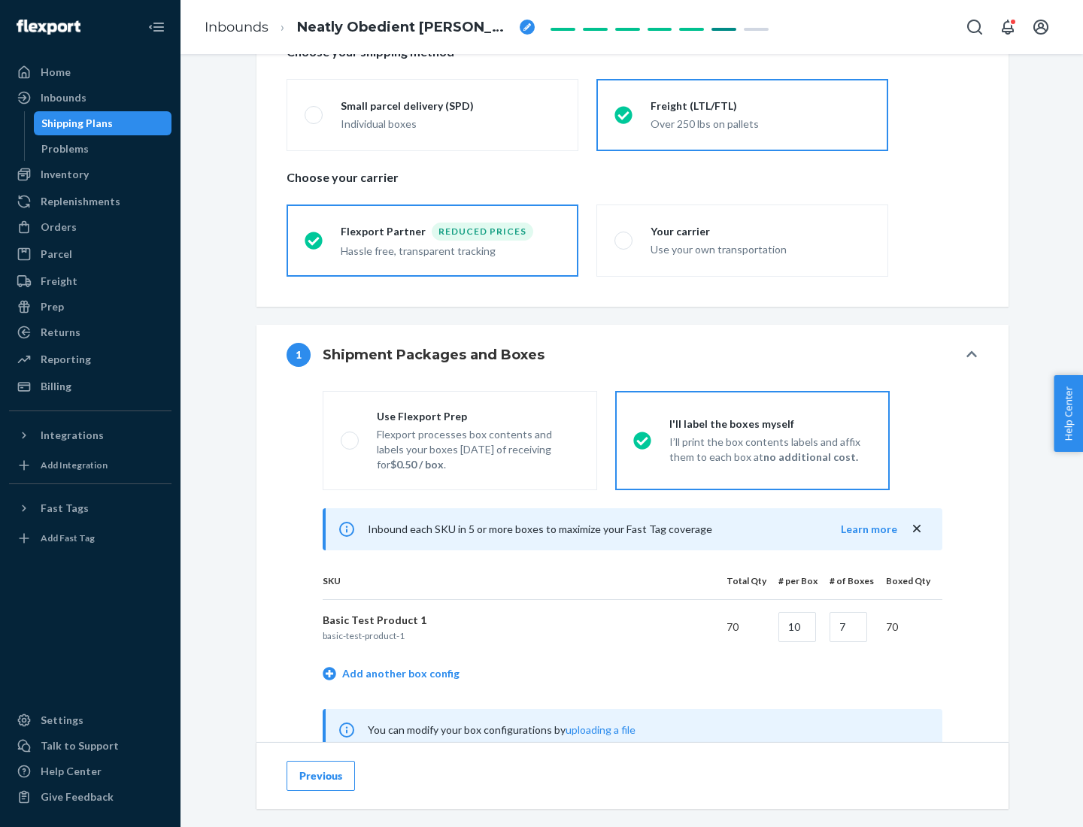
scroll to position [470, 0]
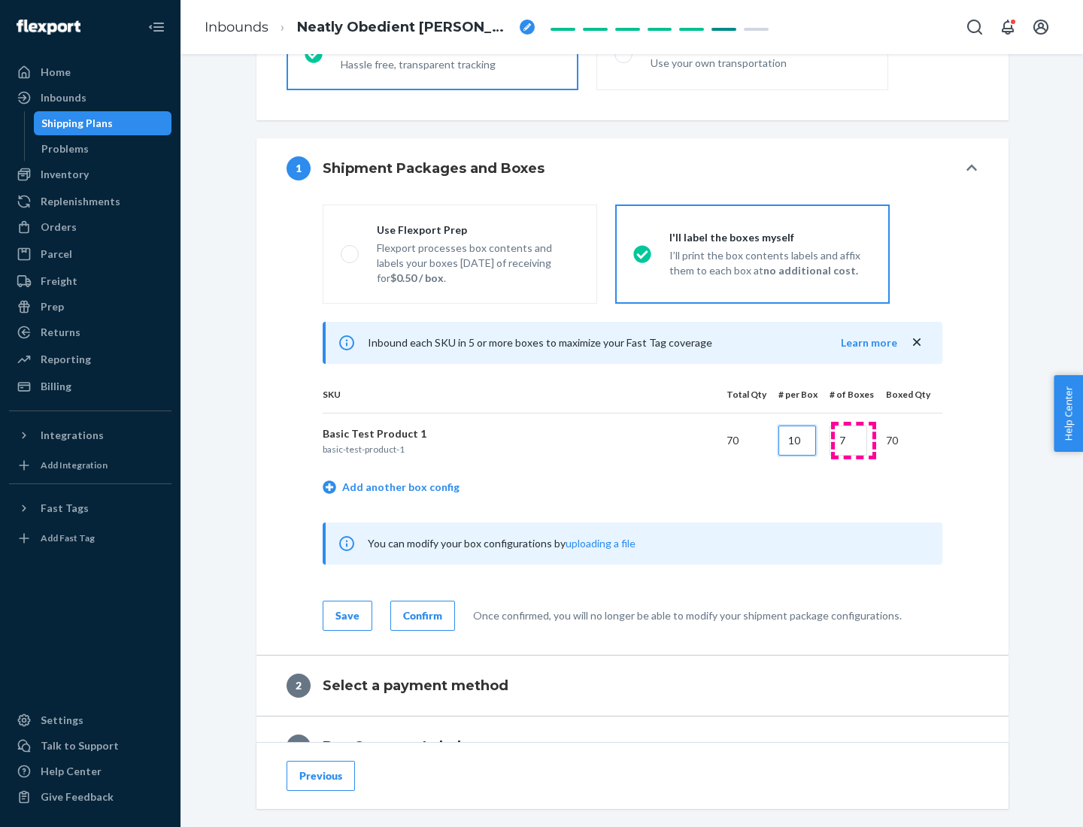
type input "10"
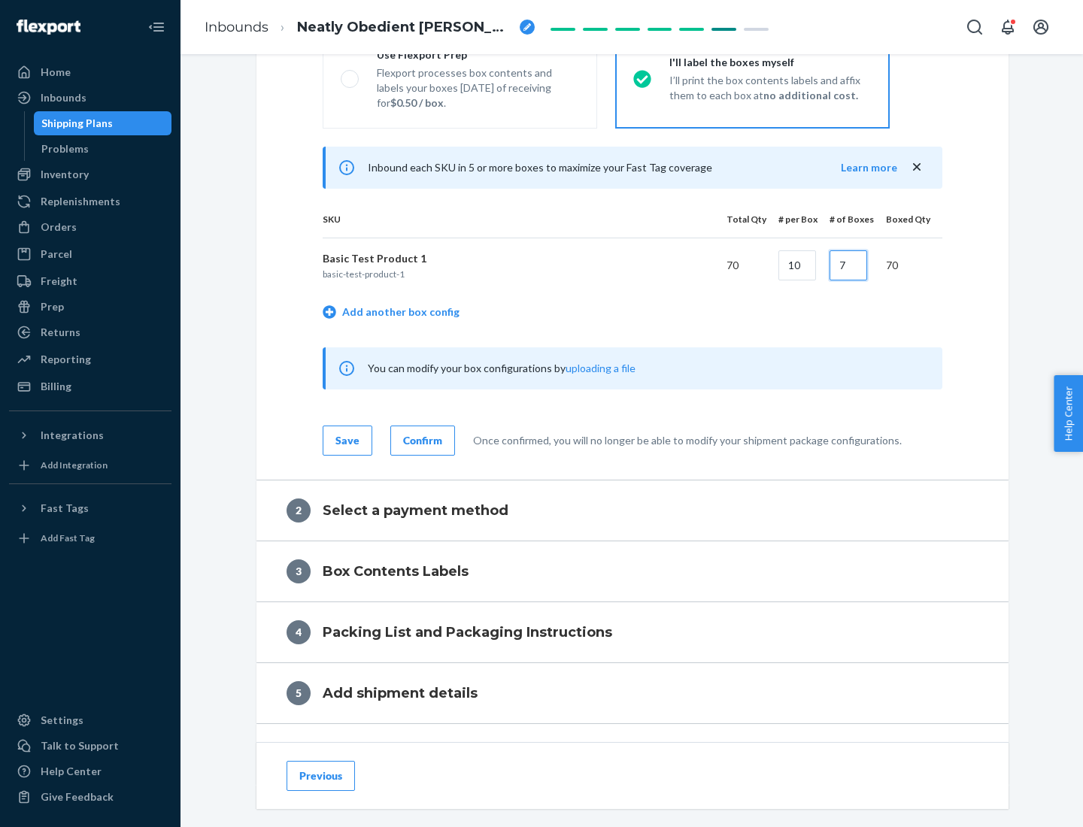
type input "7"
click at [420, 440] on div "Confirm" at bounding box center [422, 440] width 39 height 15
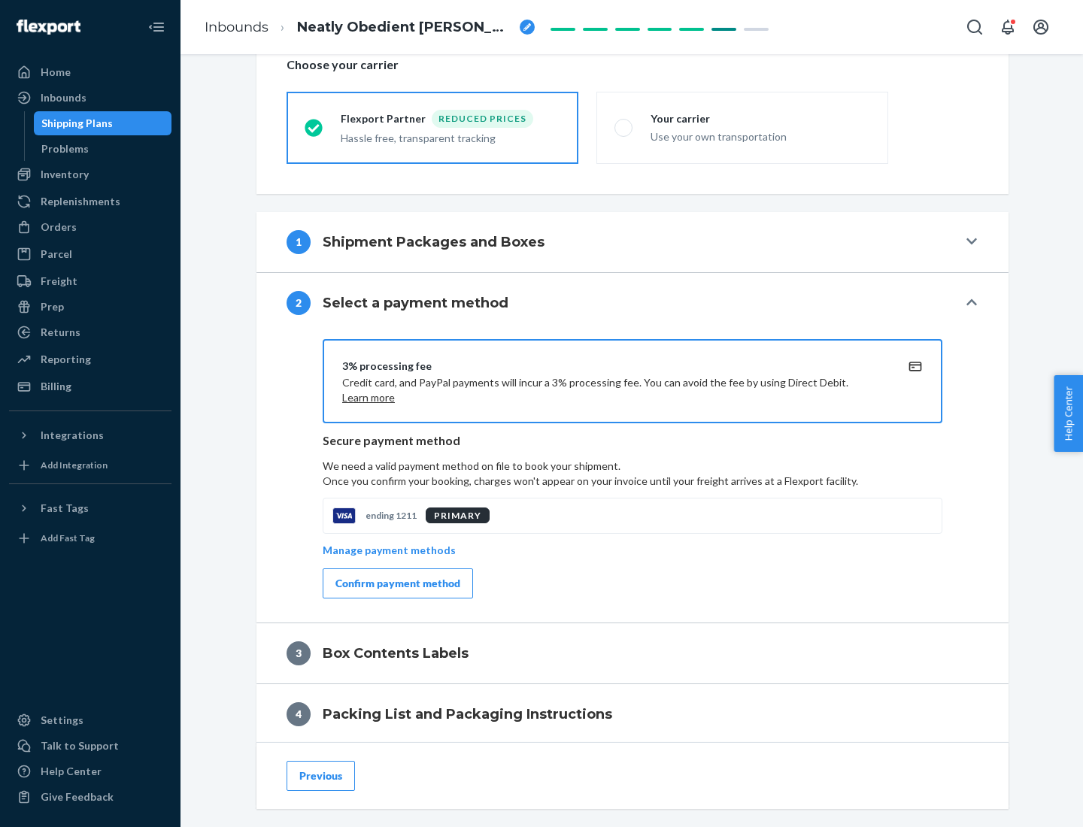
scroll to position [539, 0]
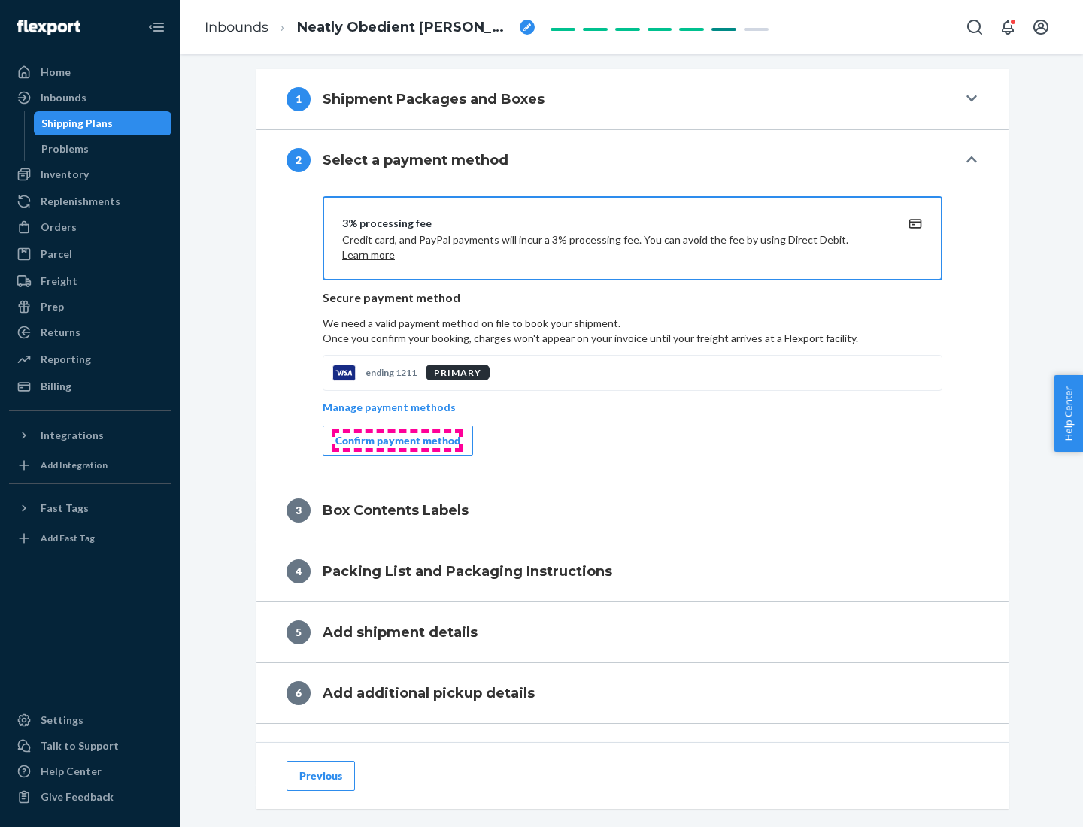
click at [396, 441] on div "Confirm payment method" at bounding box center [397, 440] width 125 height 15
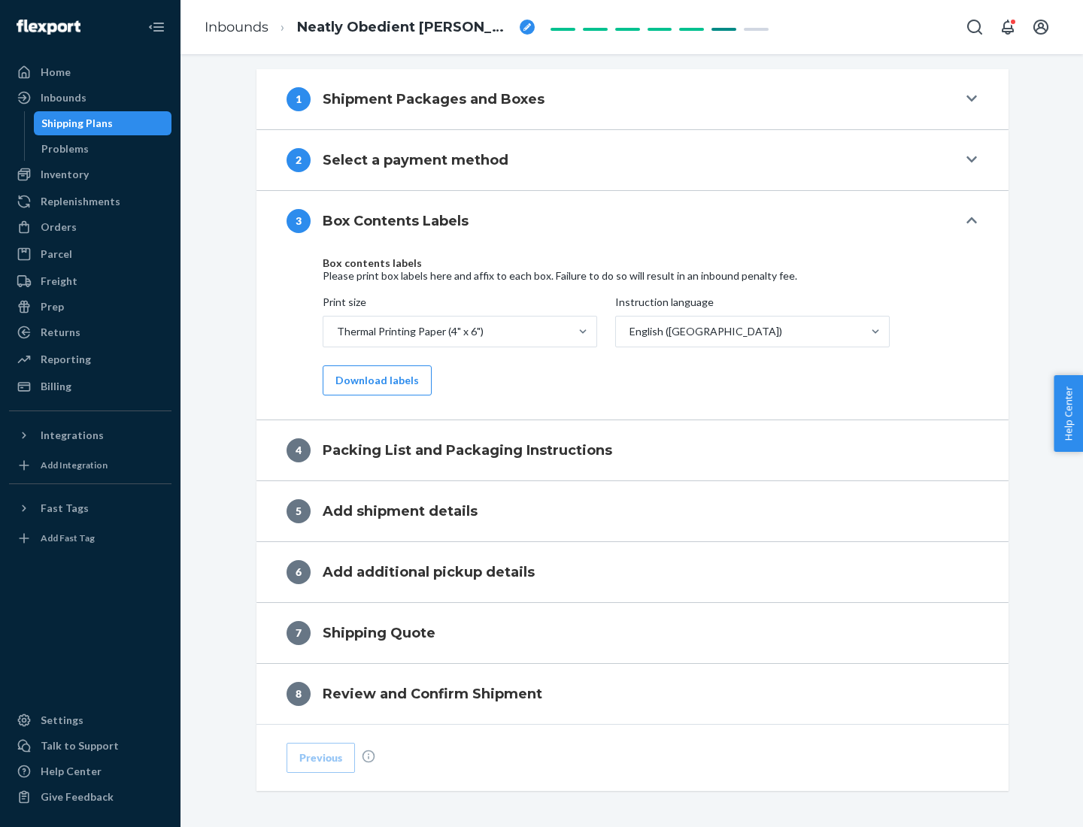
scroll to position [479, 0]
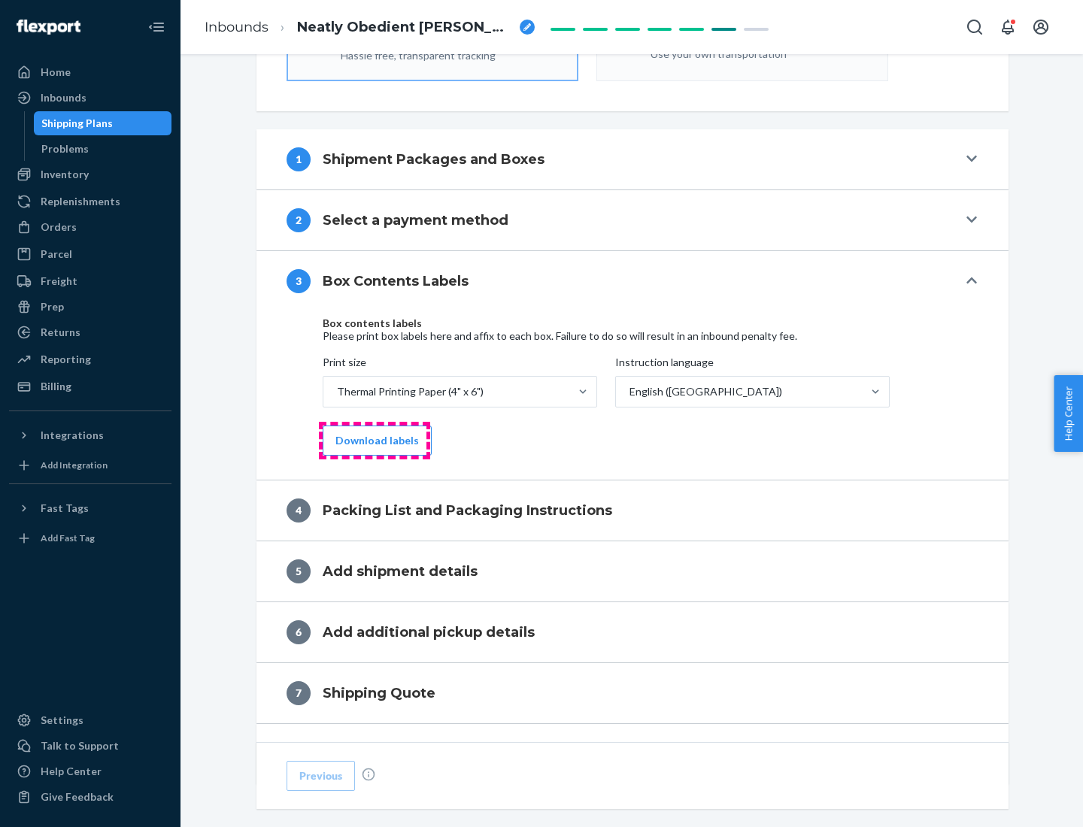
click at [374, 441] on button "Download labels" at bounding box center [377, 441] width 109 height 30
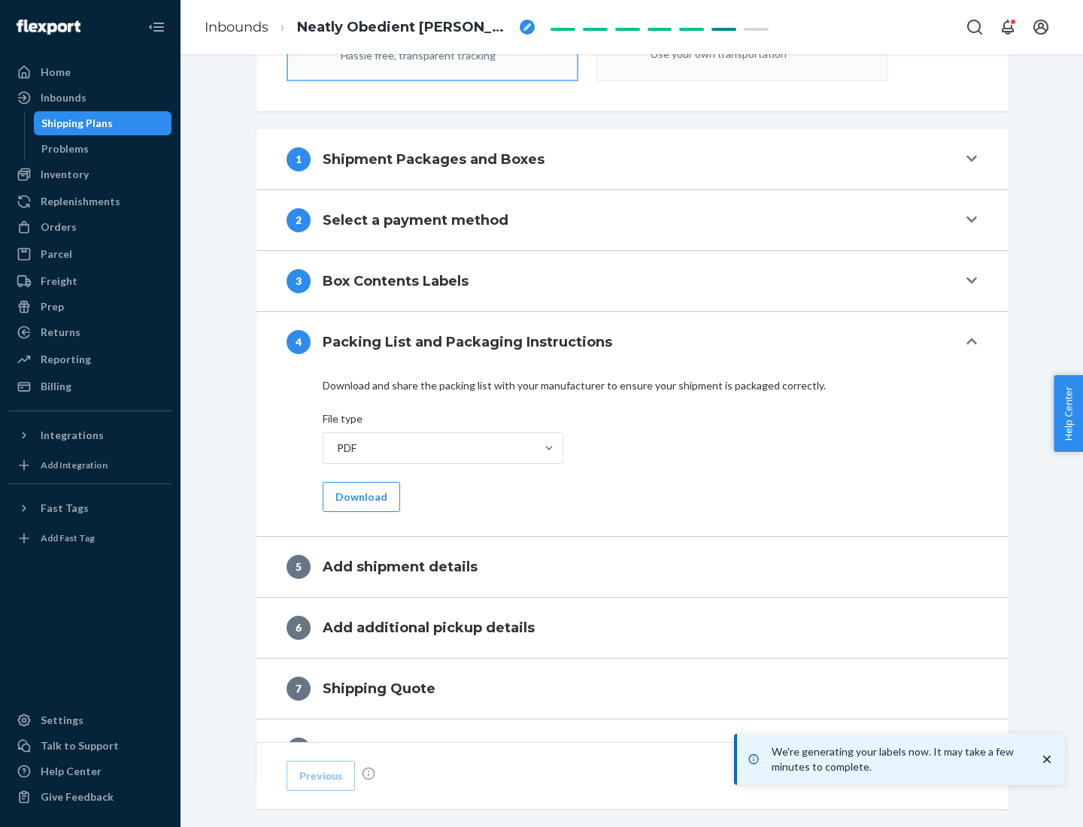
scroll to position [535, 0]
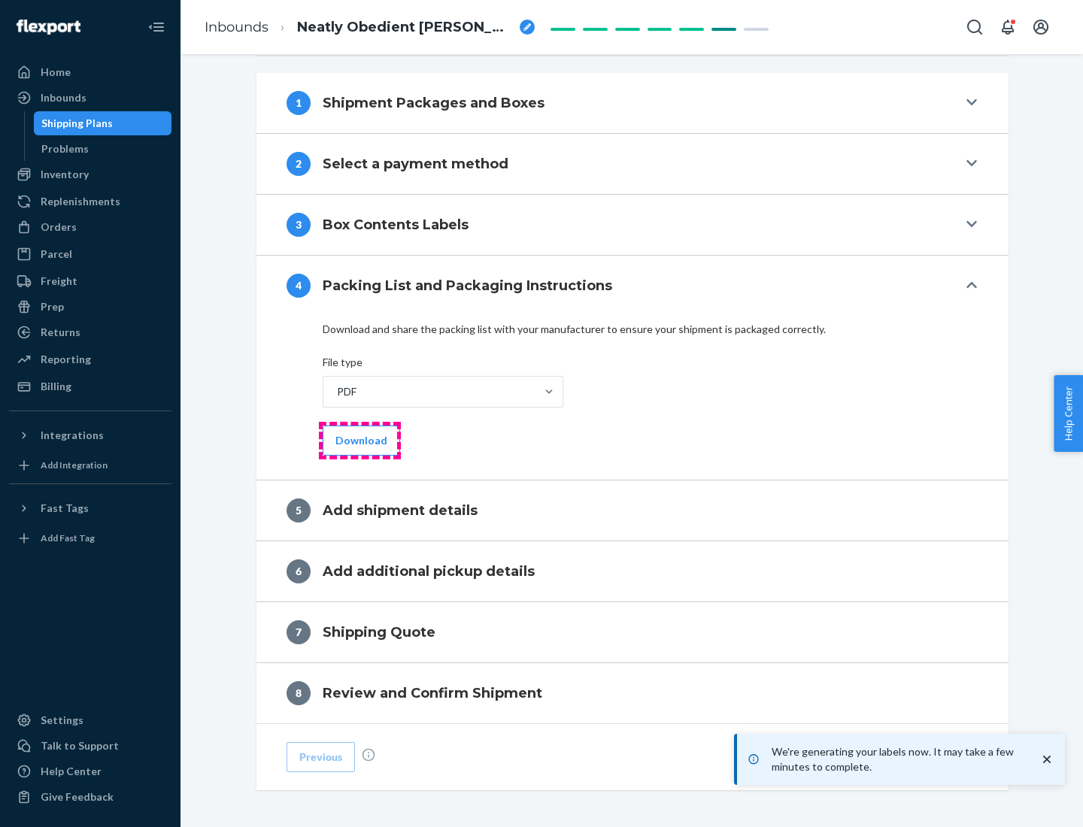
click at [359, 440] on button "Download" at bounding box center [361, 441] width 77 height 30
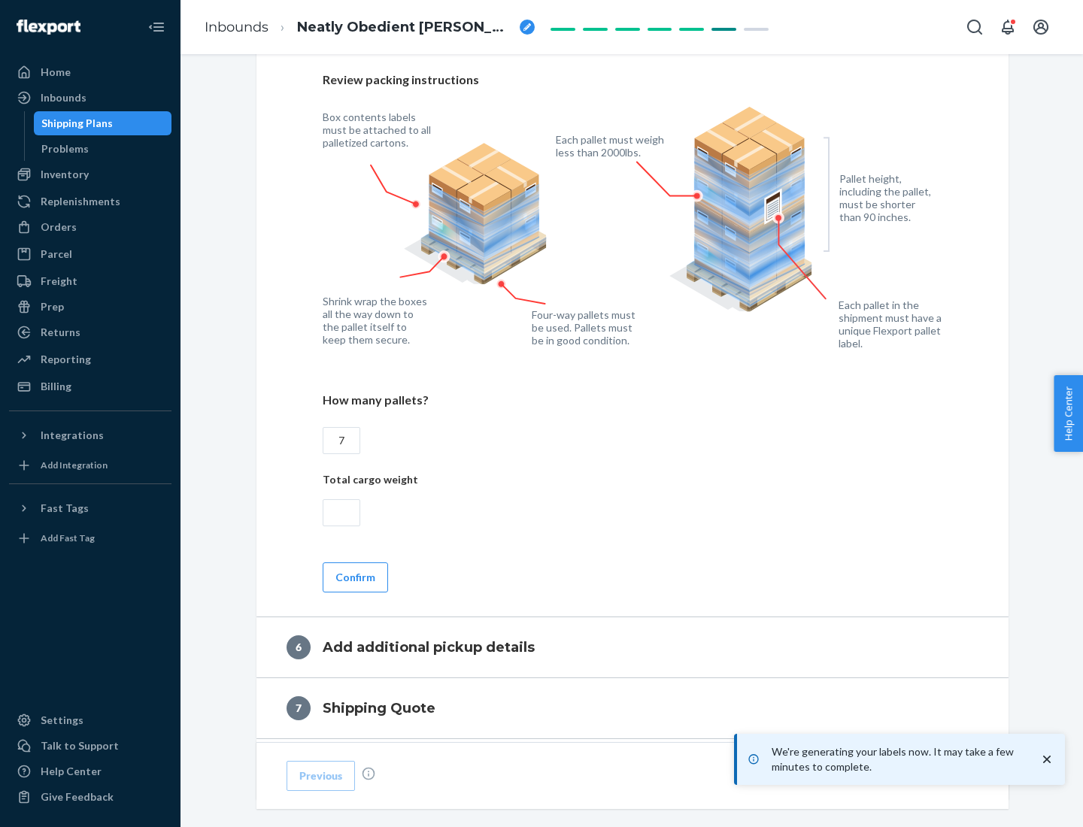
scroll to position [1037, 0]
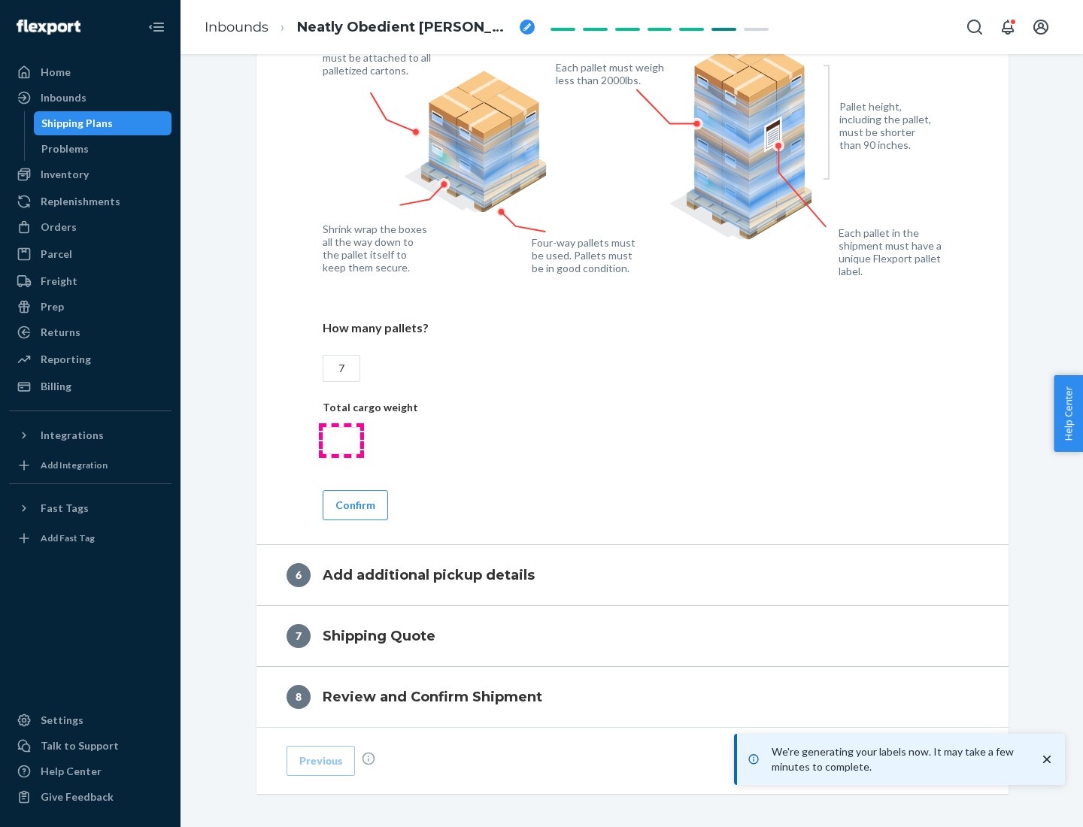
type input "7"
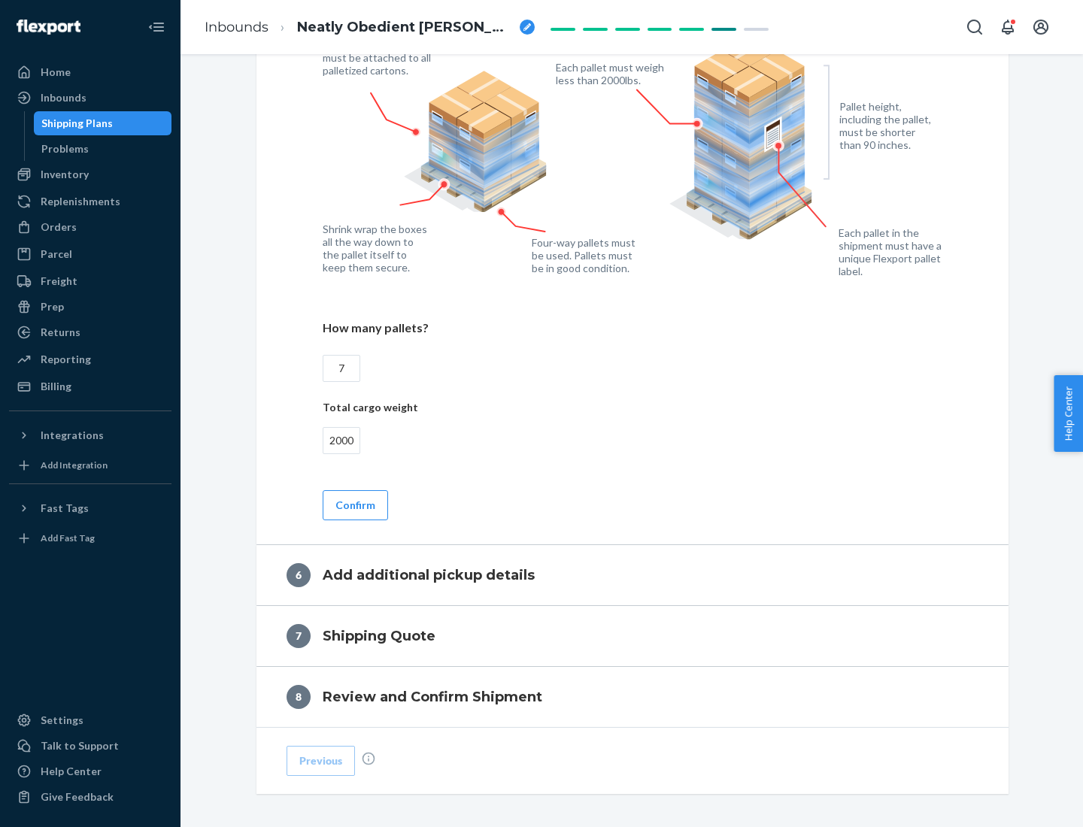
scroll to position [1102, 0]
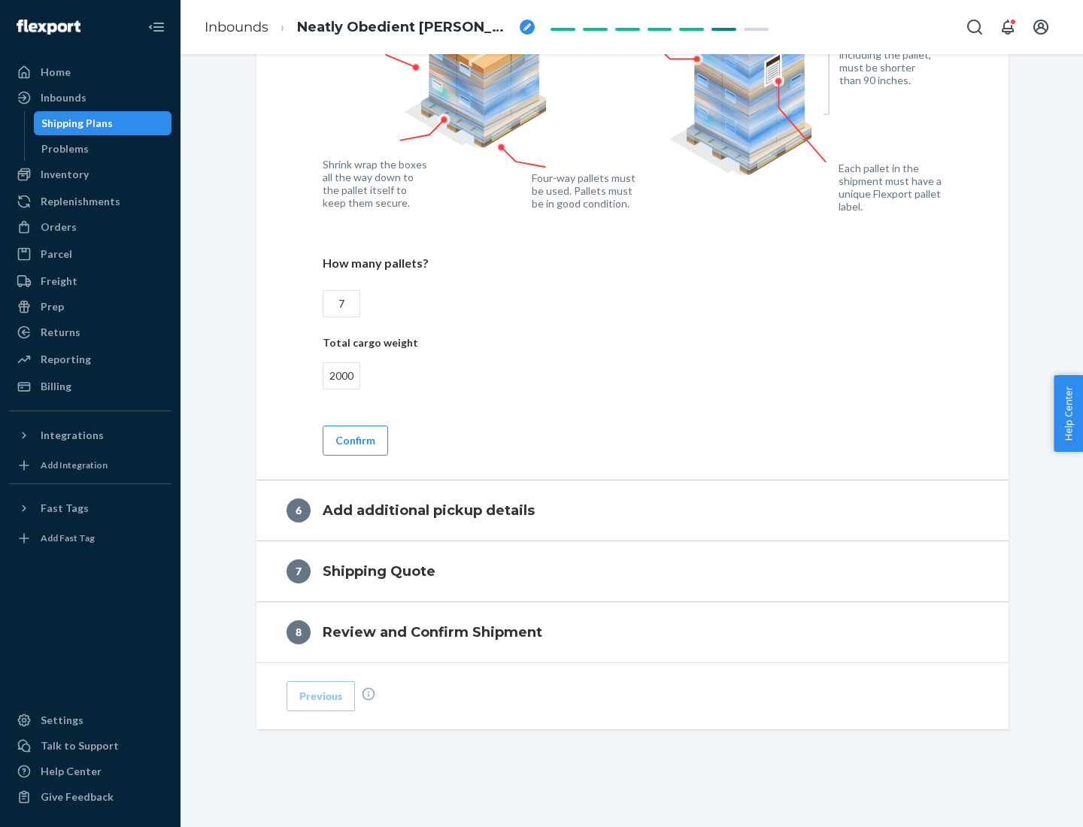
type input "2000"
click at [354, 440] on button "Confirm" at bounding box center [355, 441] width 65 height 30
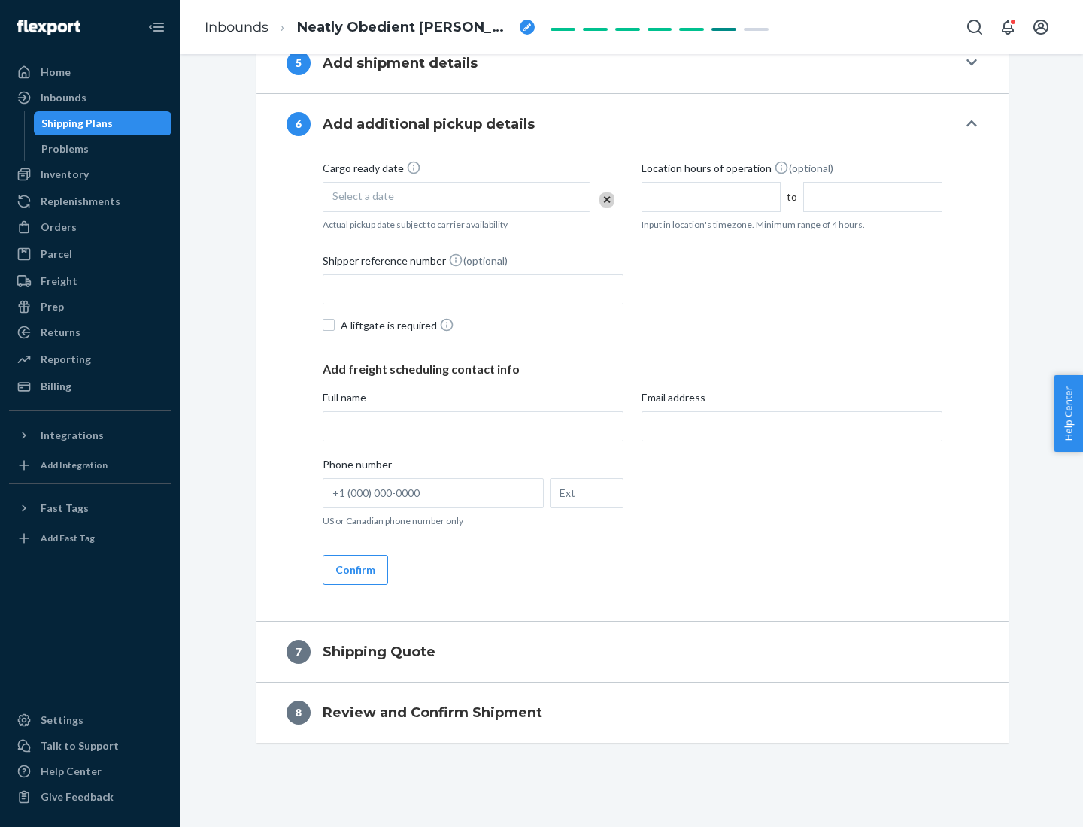
scroll to position [575, 0]
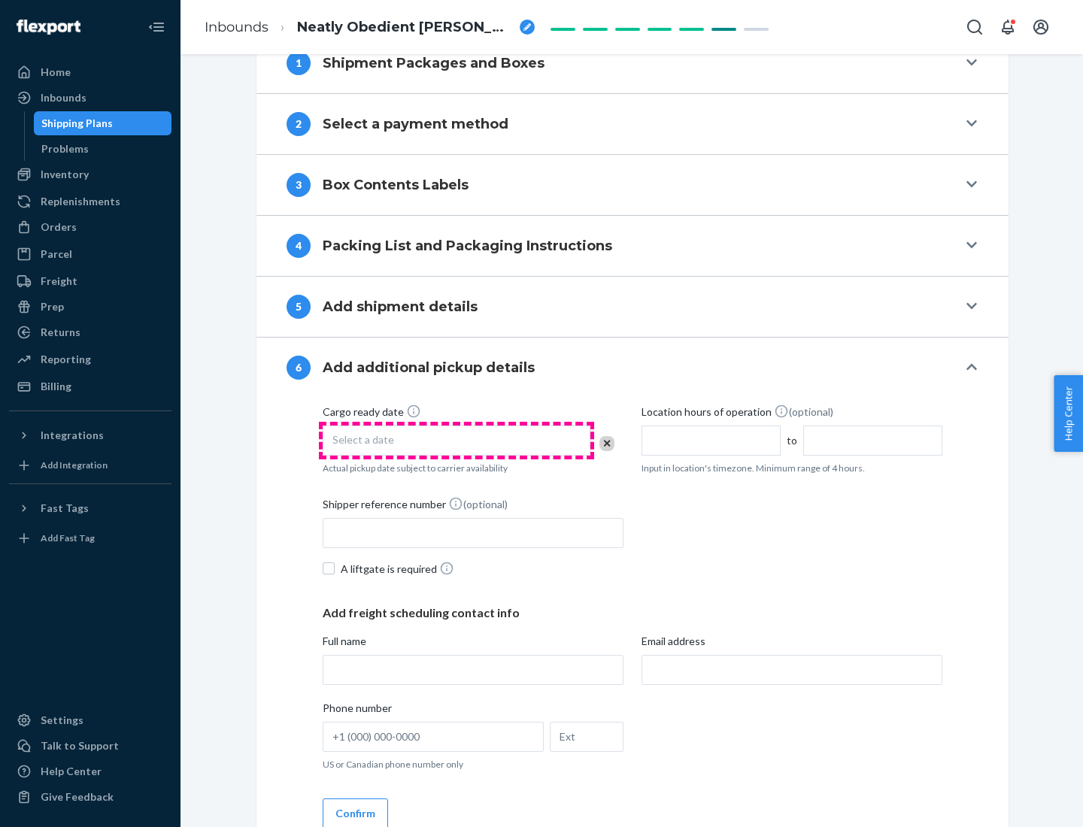
click at [457, 440] on div "Select a date" at bounding box center [457, 441] width 268 height 30
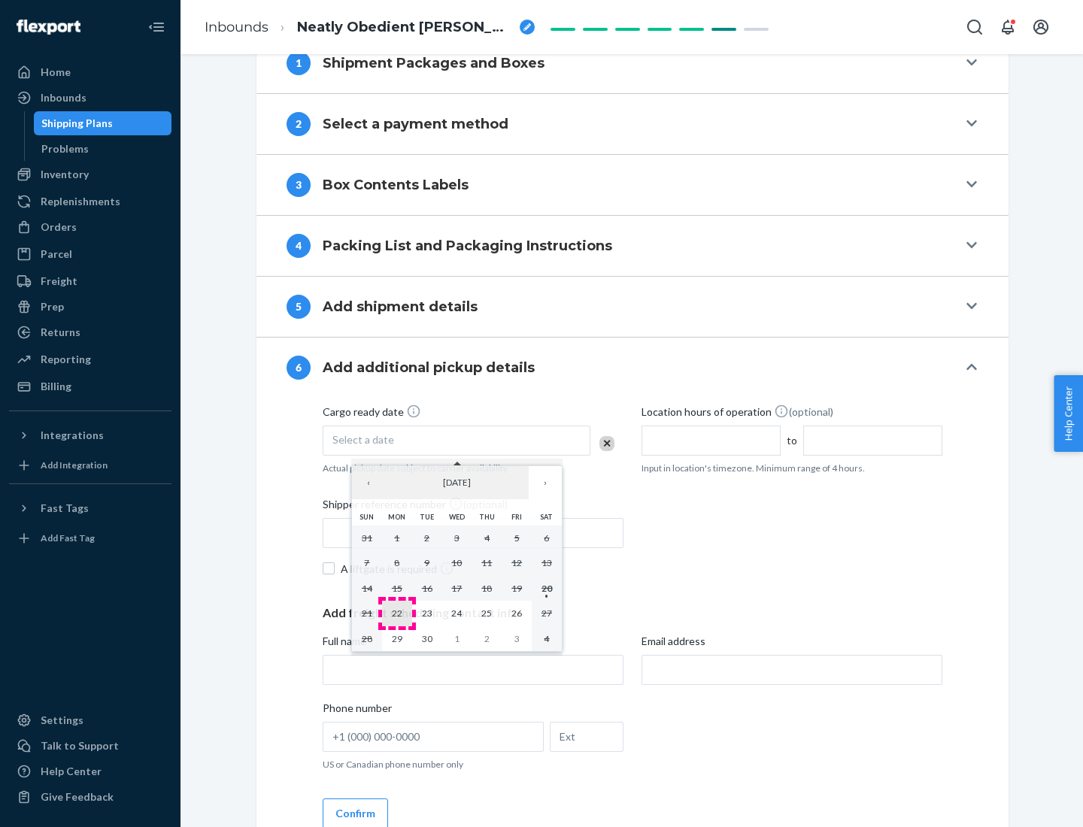
click at [396, 613] on abbr "22" at bounding box center [397, 613] width 11 height 11
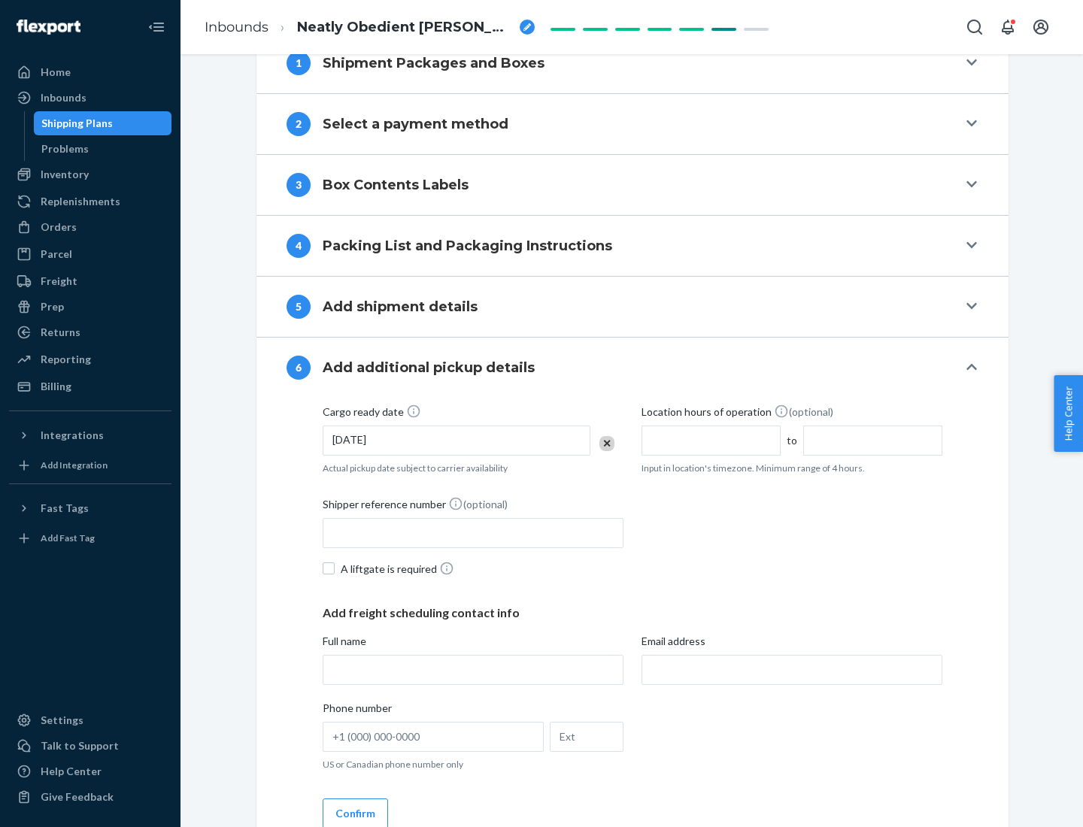
scroll to position [805, 0]
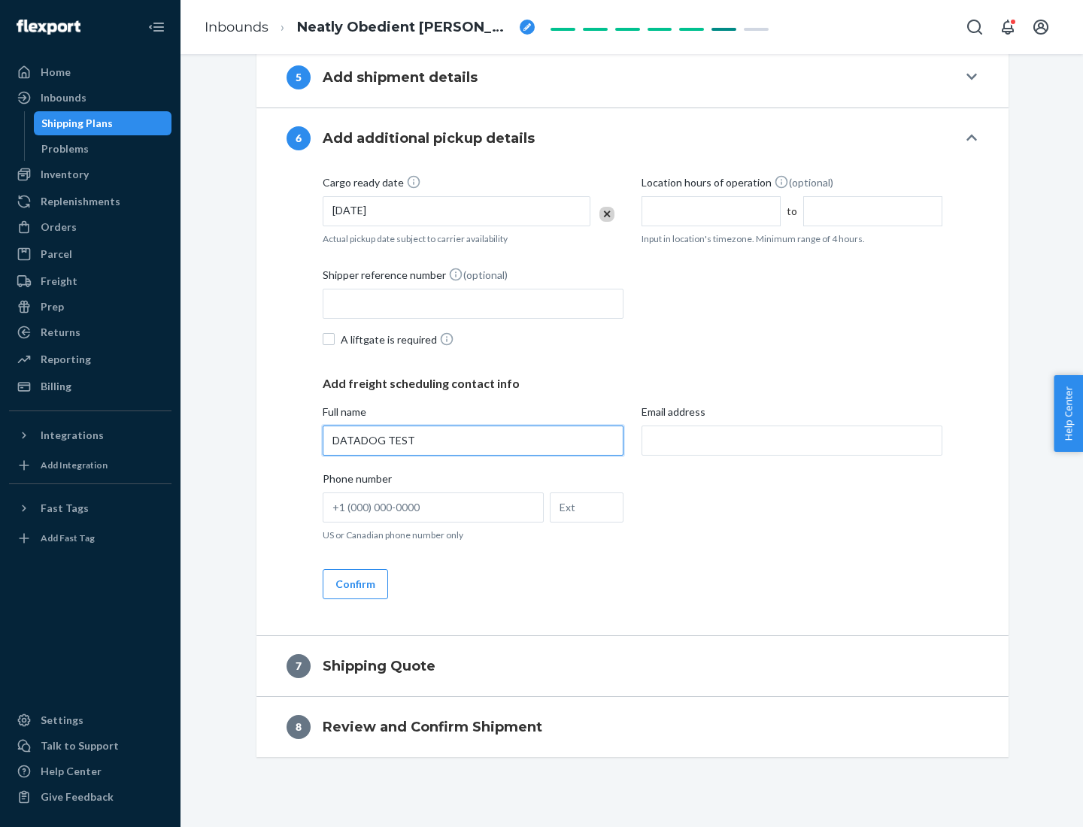
type input "DATADOG TEST"
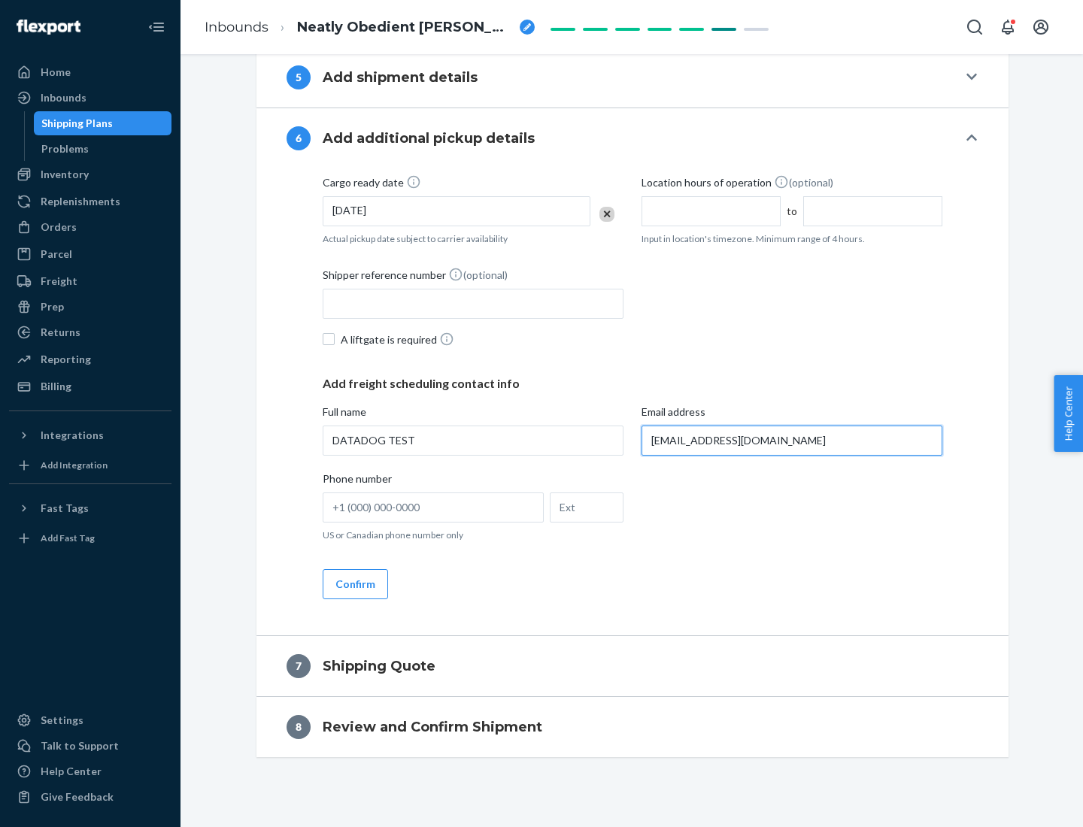
scroll to position [819, 0]
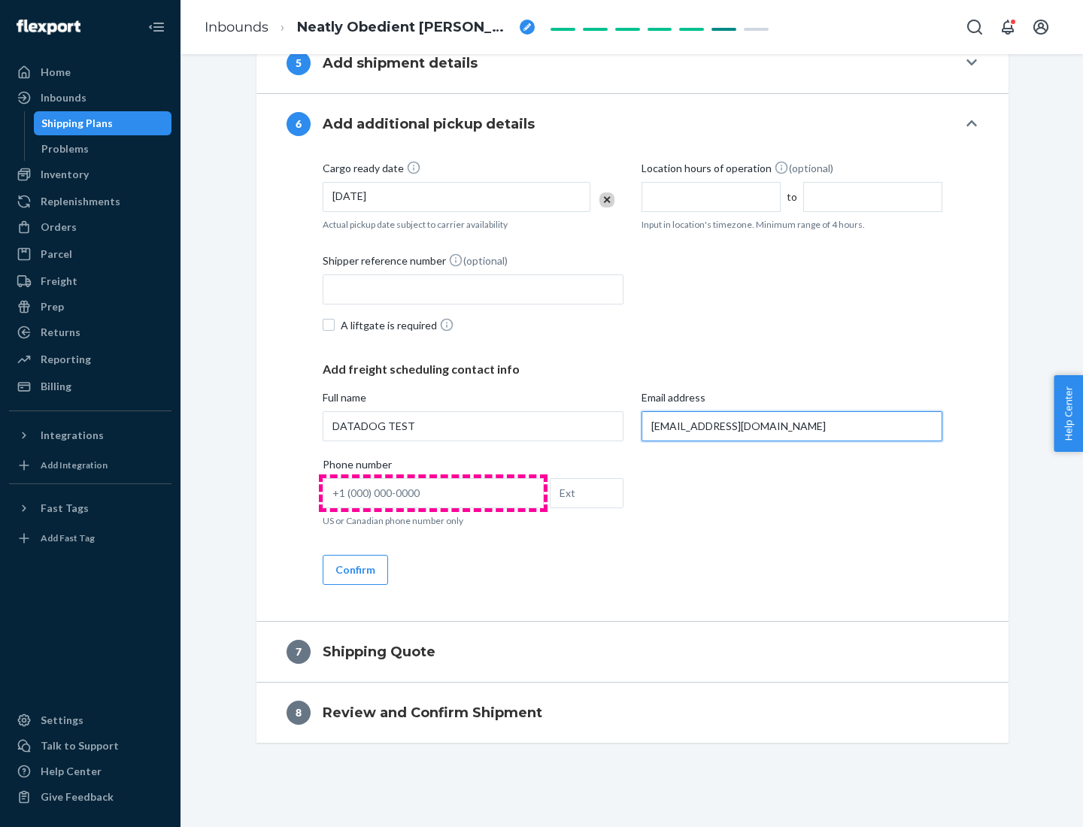
type input "[EMAIL_ADDRESS][DOMAIN_NAME]"
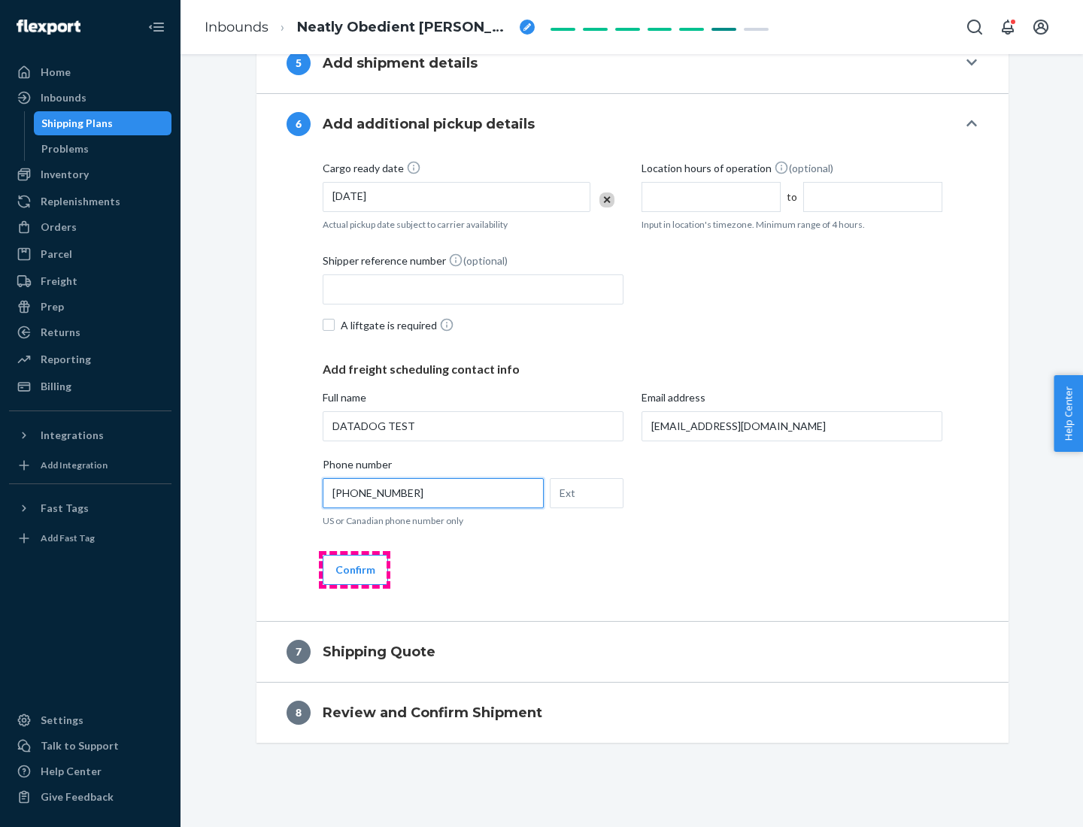
type input "[PHONE_NUMBER]"
click at [354, 569] on button "Confirm" at bounding box center [355, 570] width 65 height 30
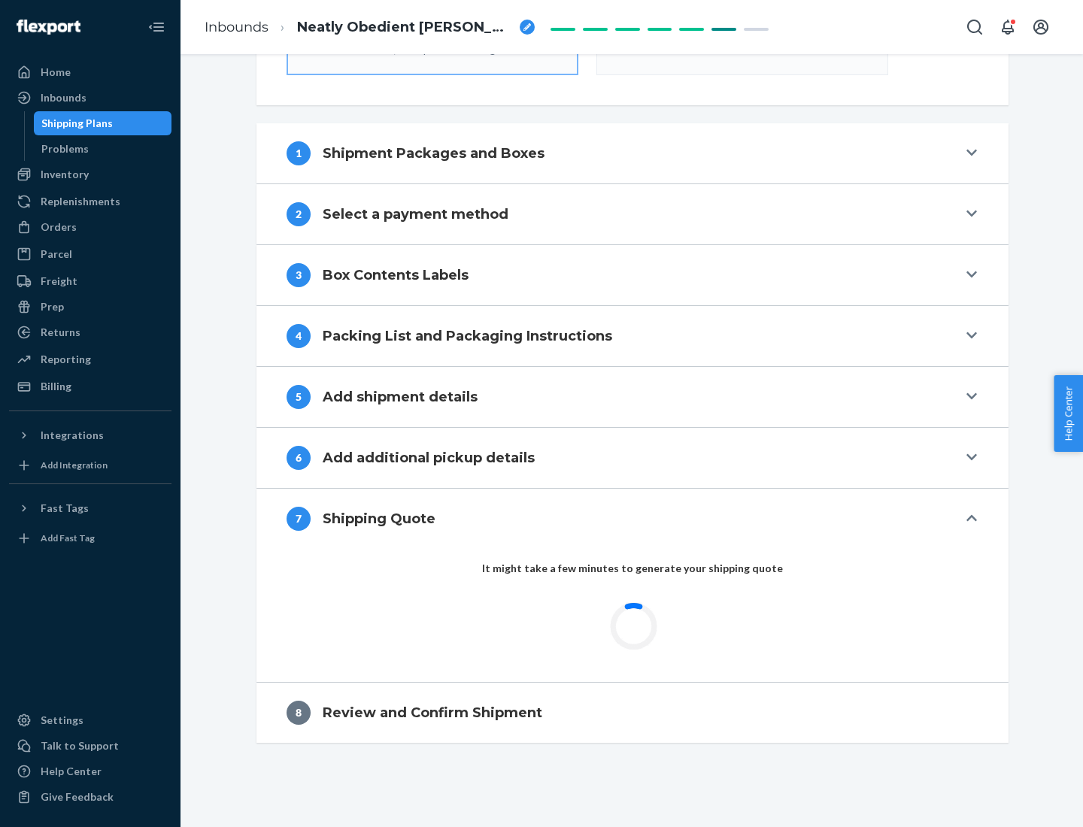
scroll to position [539, 0]
